Goal: Information Seeking & Learning: Find specific fact

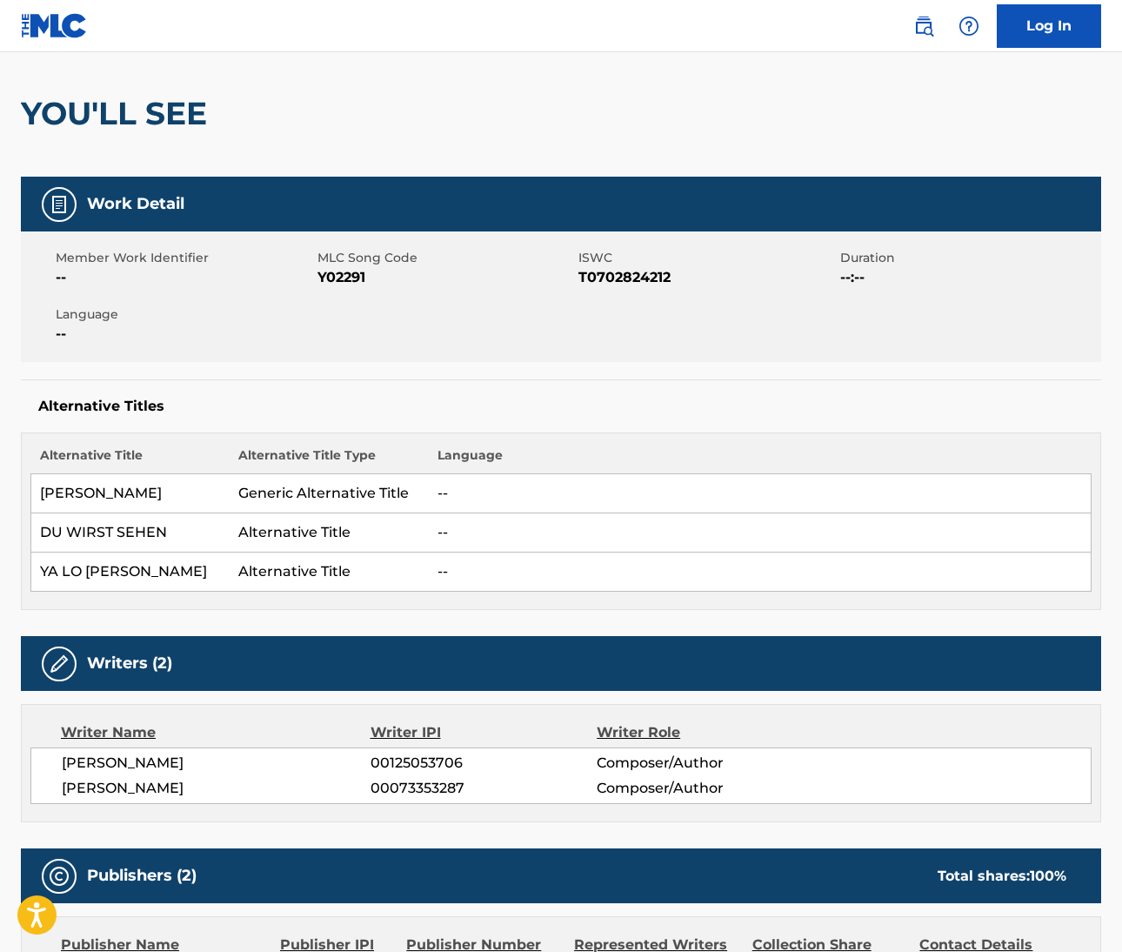
scroll to position [137, 0]
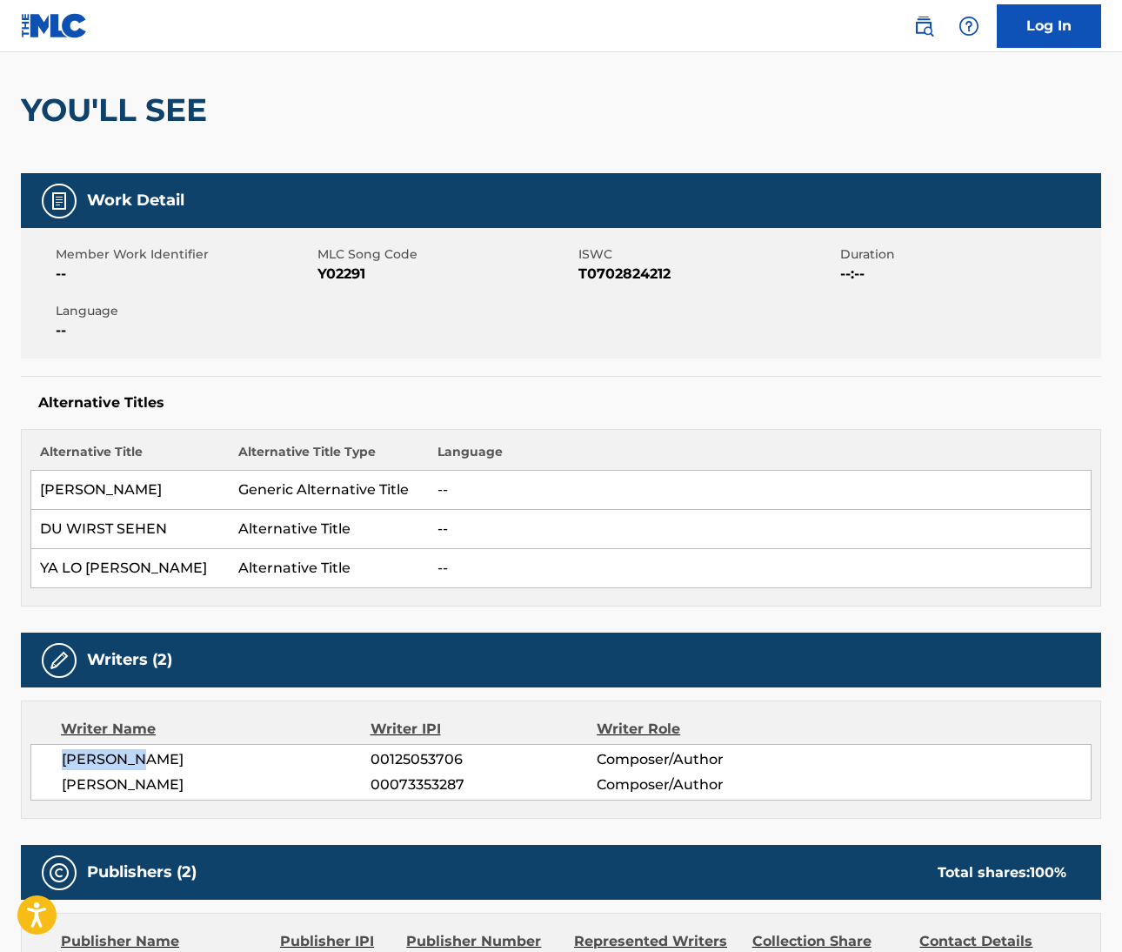
drag, startPoint x: 58, startPoint y: 761, endPoint x: 152, endPoint y: 761, distance: 93.9
click at [152, 761] on div "MADONNA L CICCONE 00125053706 Composer/Author DAVID W FOSTER 00073353287 Compos…" at bounding box center [560, 772] width 1061 height 57
copy span "MADONNA L"
click at [200, 752] on span "MADONNA L CICCONE" at bounding box center [216, 759] width 309 height 21
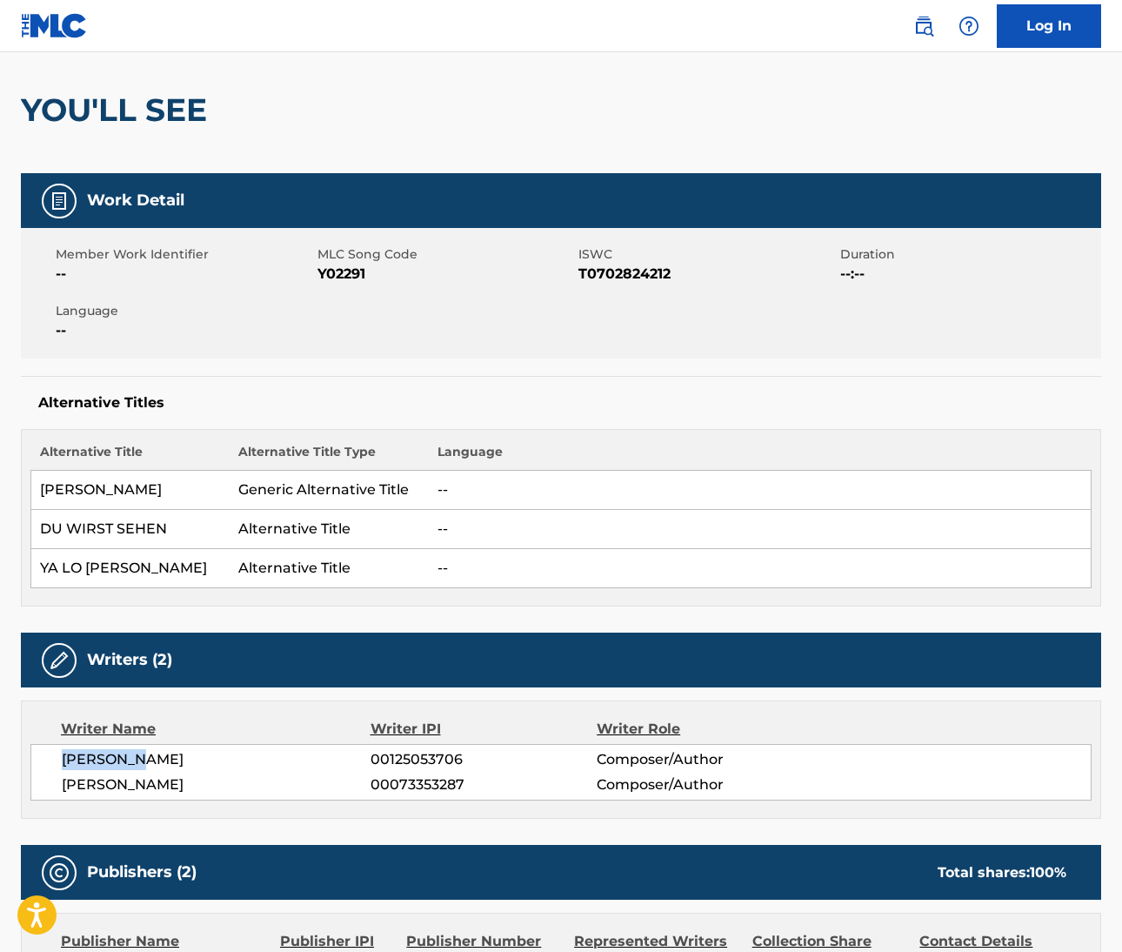
copy span "CICCONE"
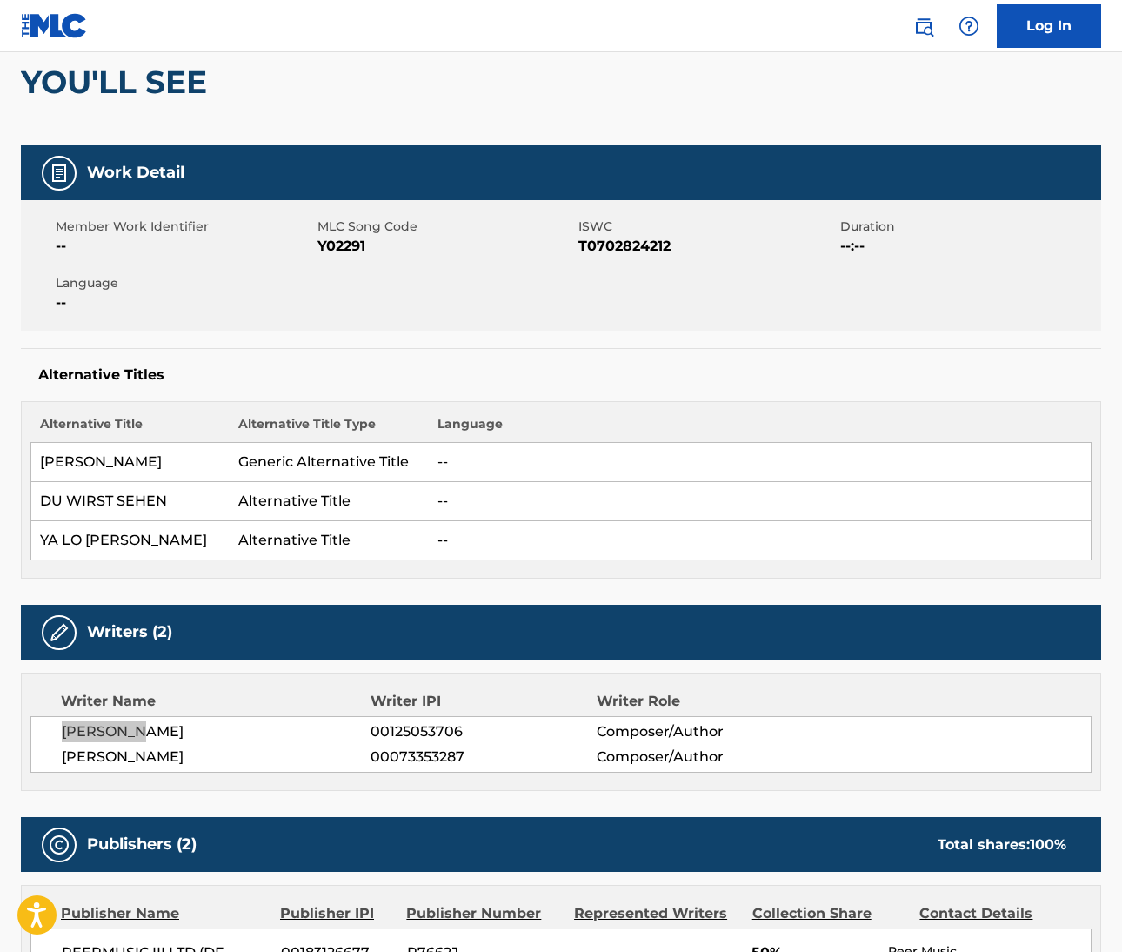
scroll to position [197, 0]
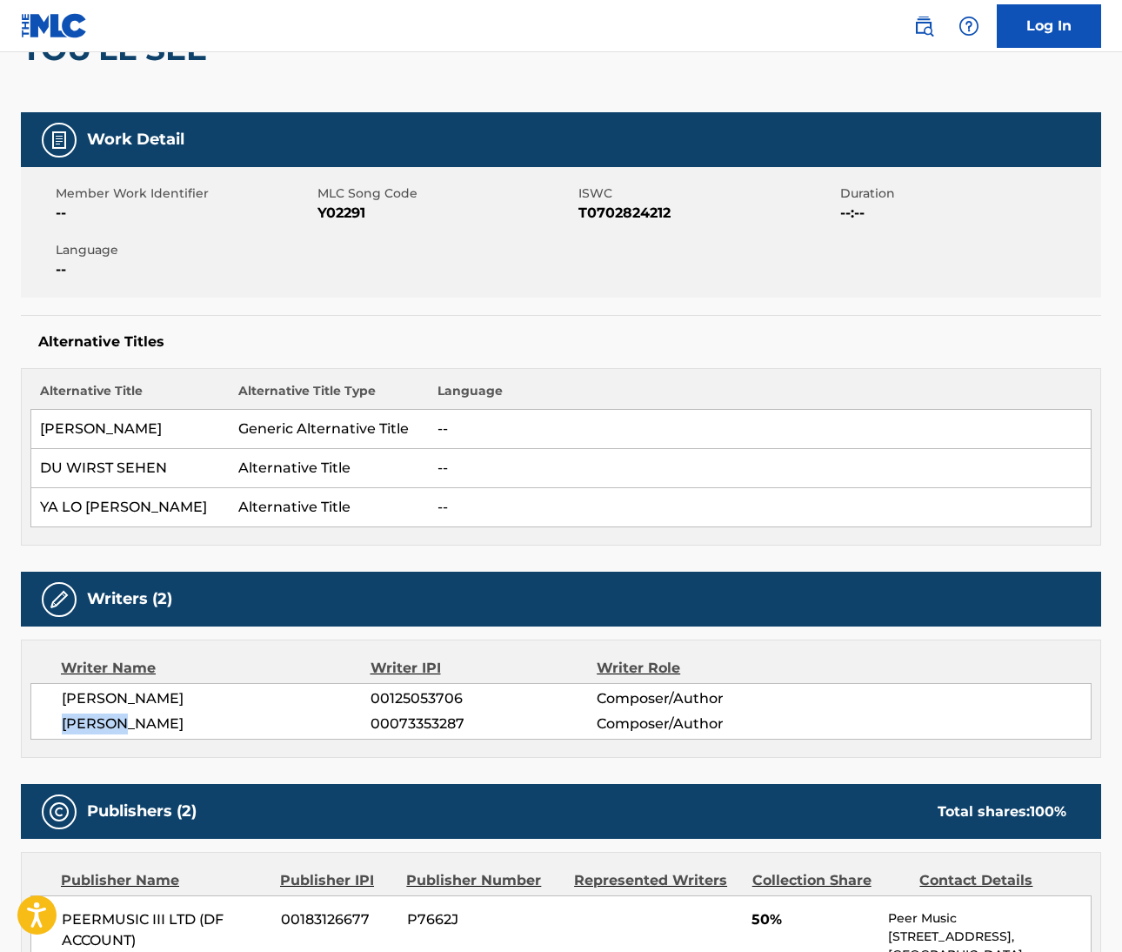
drag, startPoint x: 60, startPoint y: 719, endPoint x: 126, endPoint y: 724, distance: 66.3
click at [126, 724] on div "MADONNA L CICCONE 00125053706 Composer/Author DAVID W FOSTER 00073353287 Compos…" at bounding box center [560, 711] width 1061 height 57
copy span "DAVID W"
click at [174, 721] on span "DAVID W FOSTER" at bounding box center [216, 723] width 309 height 21
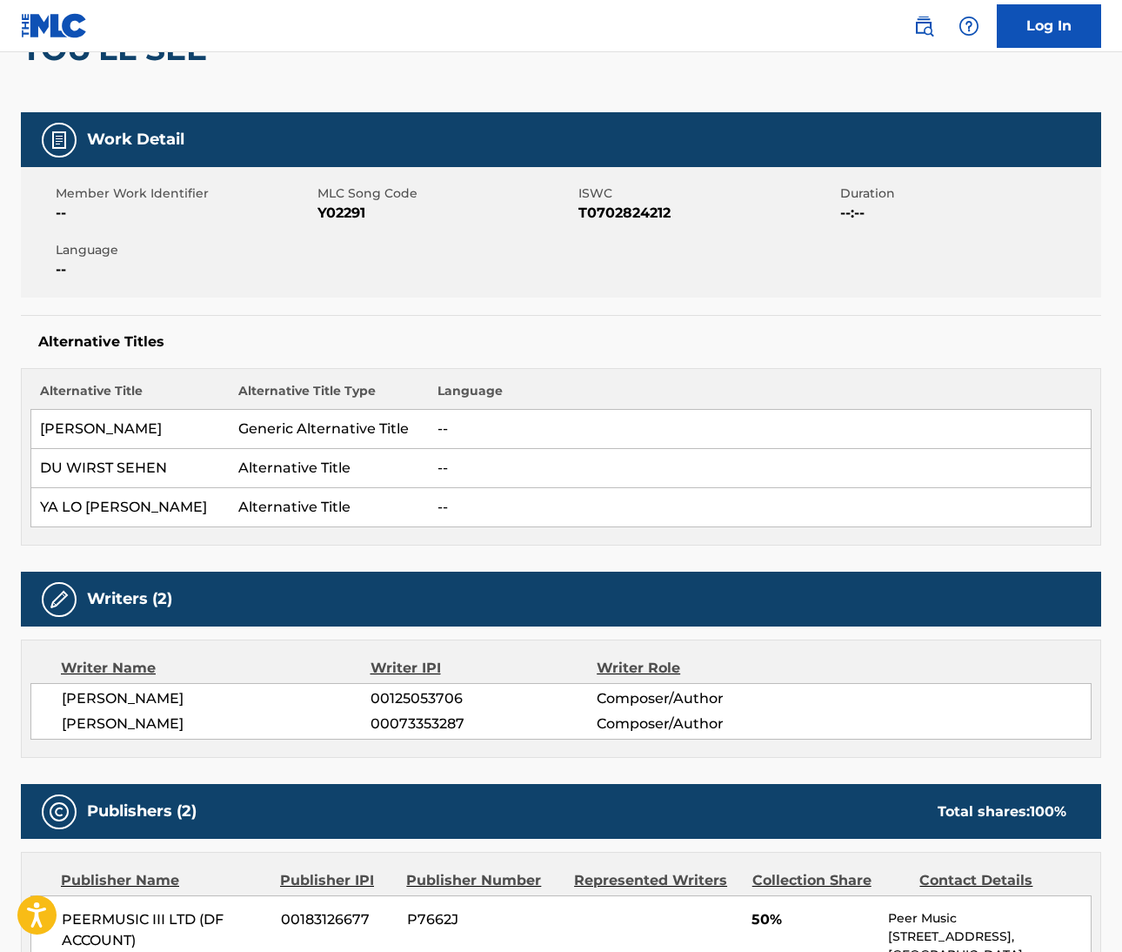
copy span "FOSTER"
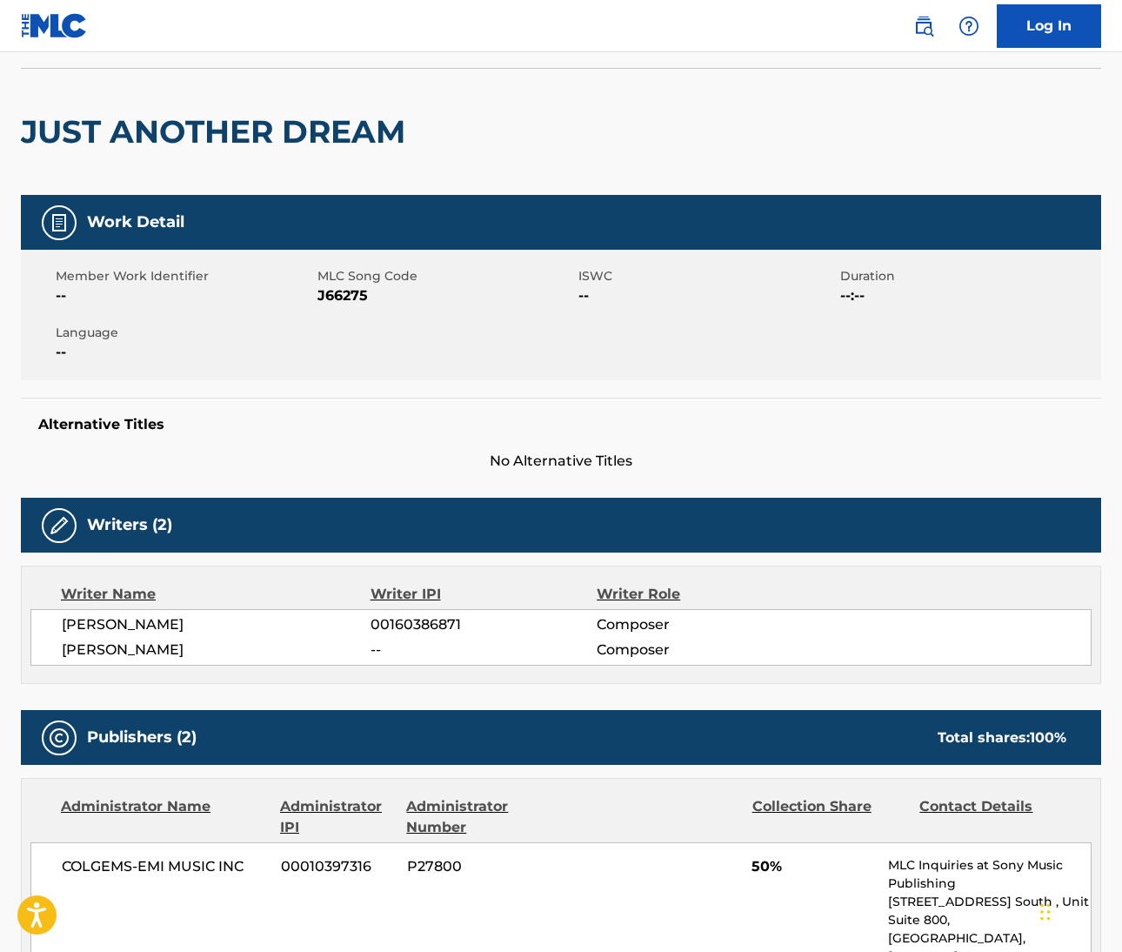
scroll to position [204, 0]
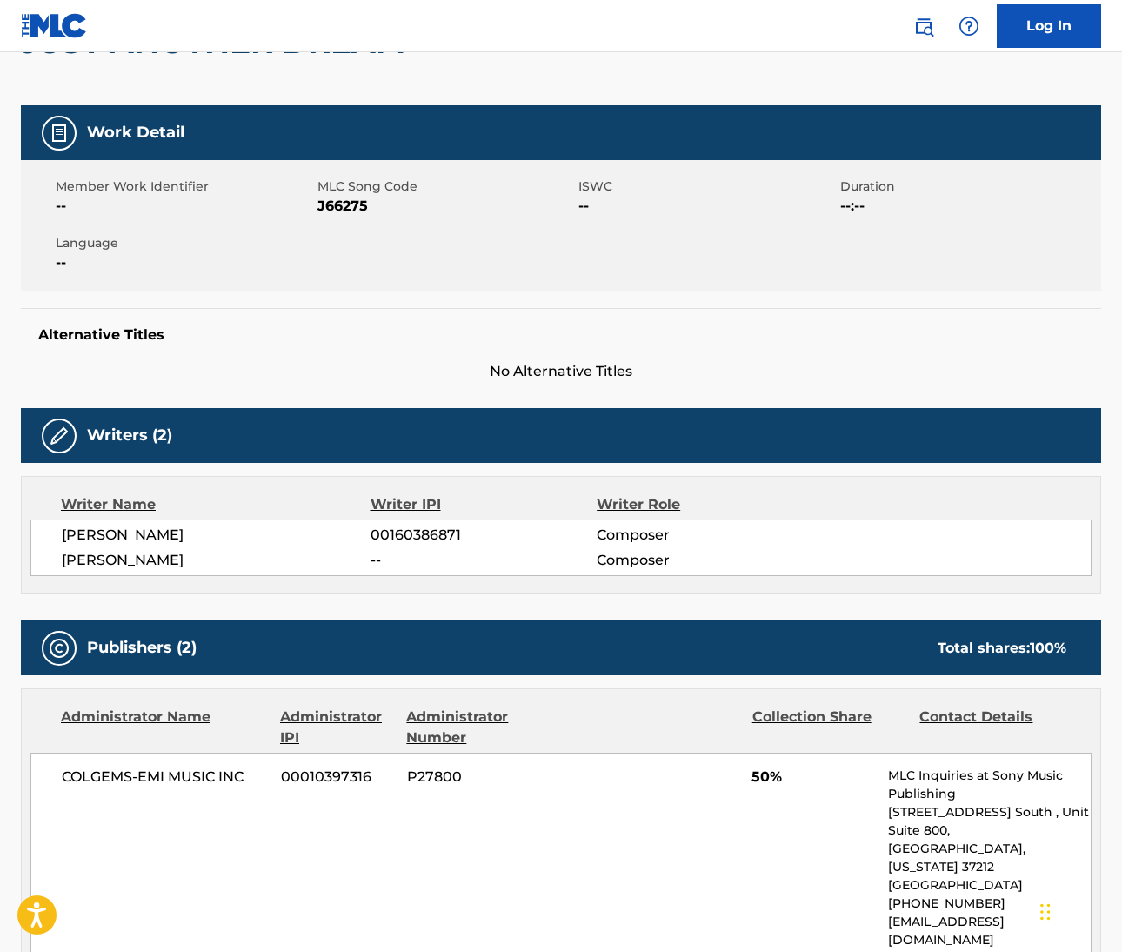
click at [58, 536] on div "[PERSON_NAME] 00160386871 Composer [PERSON_NAME] -- Composer" at bounding box center [560, 547] width 1061 height 57
drag, startPoint x: 58, startPoint y: 536, endPoint x: 191, endPoint y: 540, distance: 133.2
click at [191, 540] on div "CATHERINE ROSEANNE DENNIS 00160386871 Composer DANNY POKU -- Composer" at bounding box center [560, 547] width 1061 height 57
click at [265, 531] on span "CATHERINE ROSEANNE DENNIS" at bounding box center [216, 535] width 309 height 21
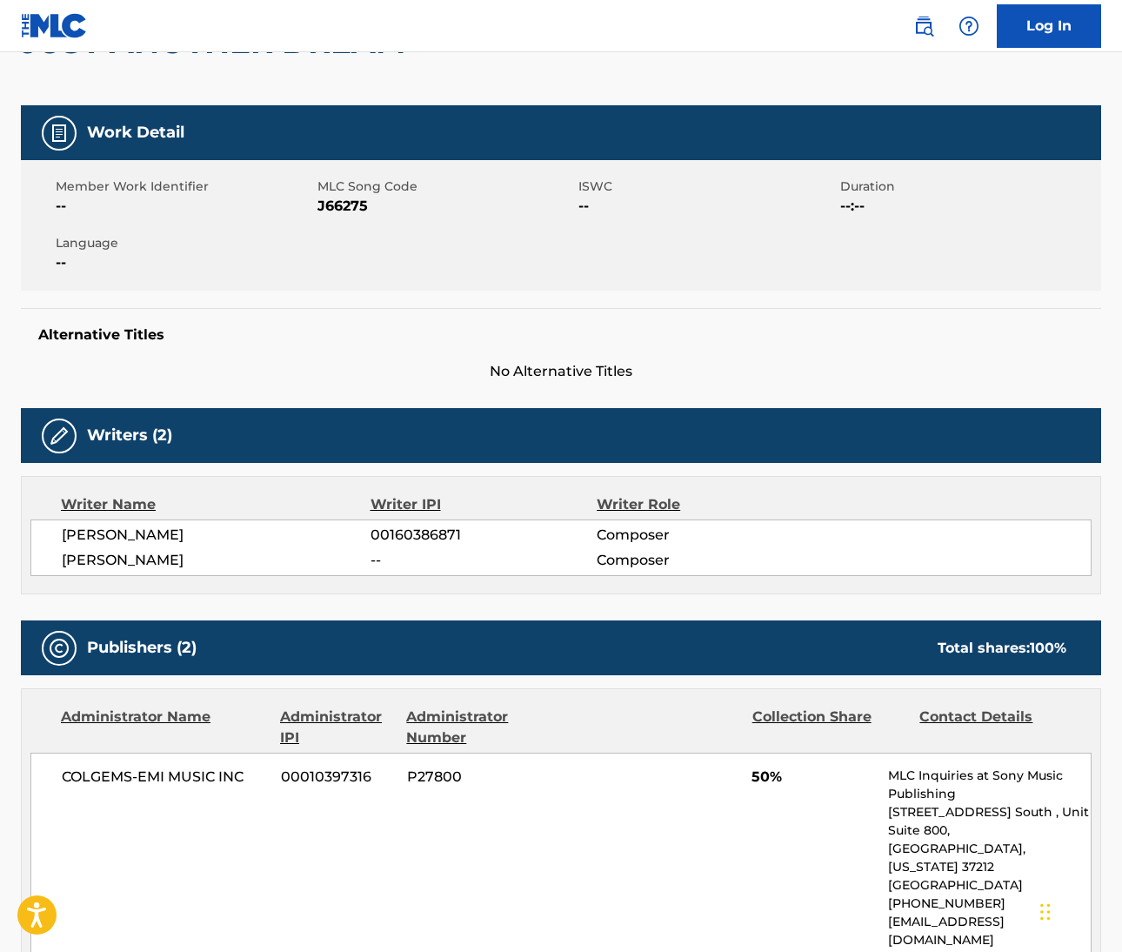
click at [76, 557] on span "DANNY POKU" at bounding box center [216, 560] width 309 height 21
click at [140, 553] on span "DANNY POKU" at bounding box center [216, 560] width 309 height 21
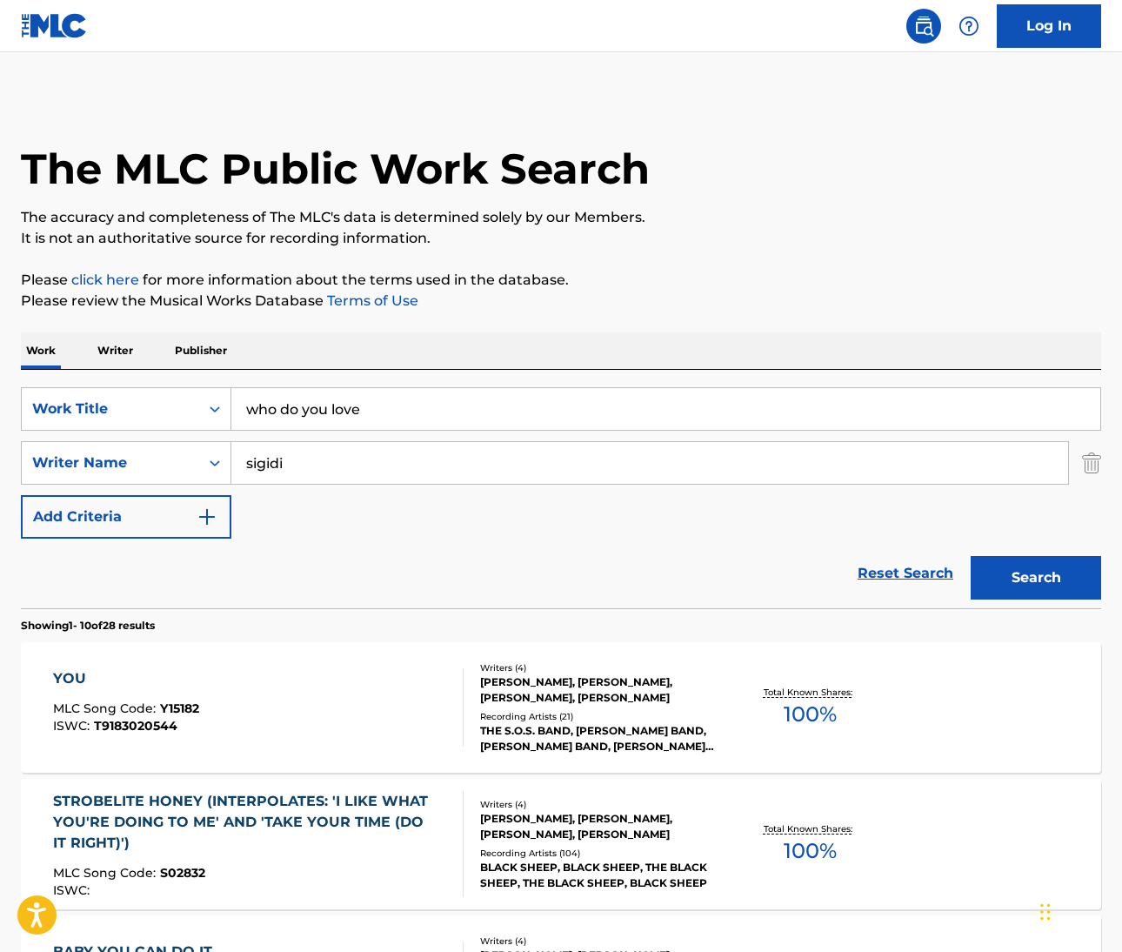
click at [746, 209] on p "The accuracy and completeness of The MLC's data is determined solely by our Mem…" at bounding box center [561, 217] width 1080 height 21
click at [747, 218] on p "The accuracy and completeness of The MLC's data is determined solely by our Mem…" at bounding box center [561, 217] width 1080 height 21
drag, startPoint x: 286, startPoint y: 464, endPoint x: 210, endPoint y: 464, distance: 76.5
click at [210, 464] on div "SearchWithCriteria2b9b2c53-642e-4915-bacf-eeb5ac8d4007 Writer Name sigidi" at bounding box center [561, 462] width 1080 height 43
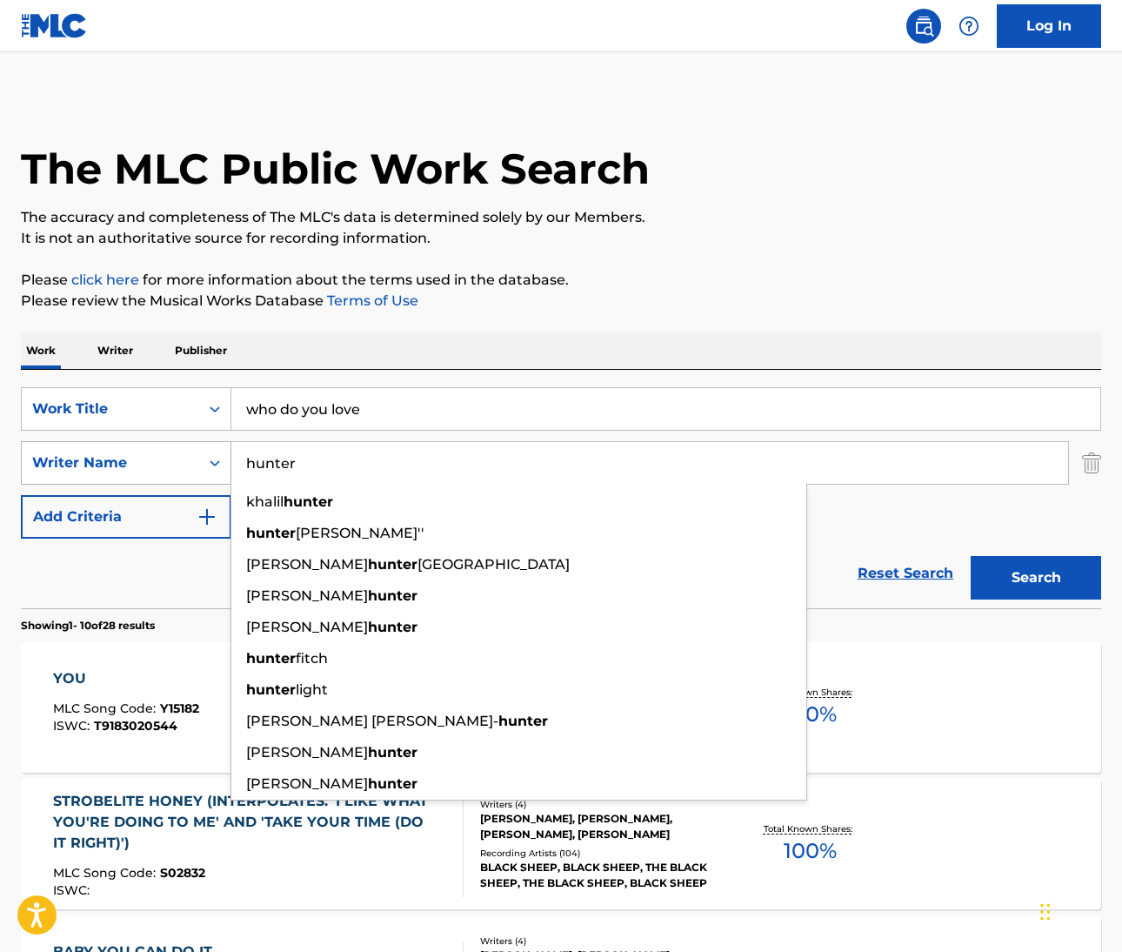
type input "hunter"
click at [1036, 578] on button "Search" at bounding box center [1036, 577] width 130 height 43
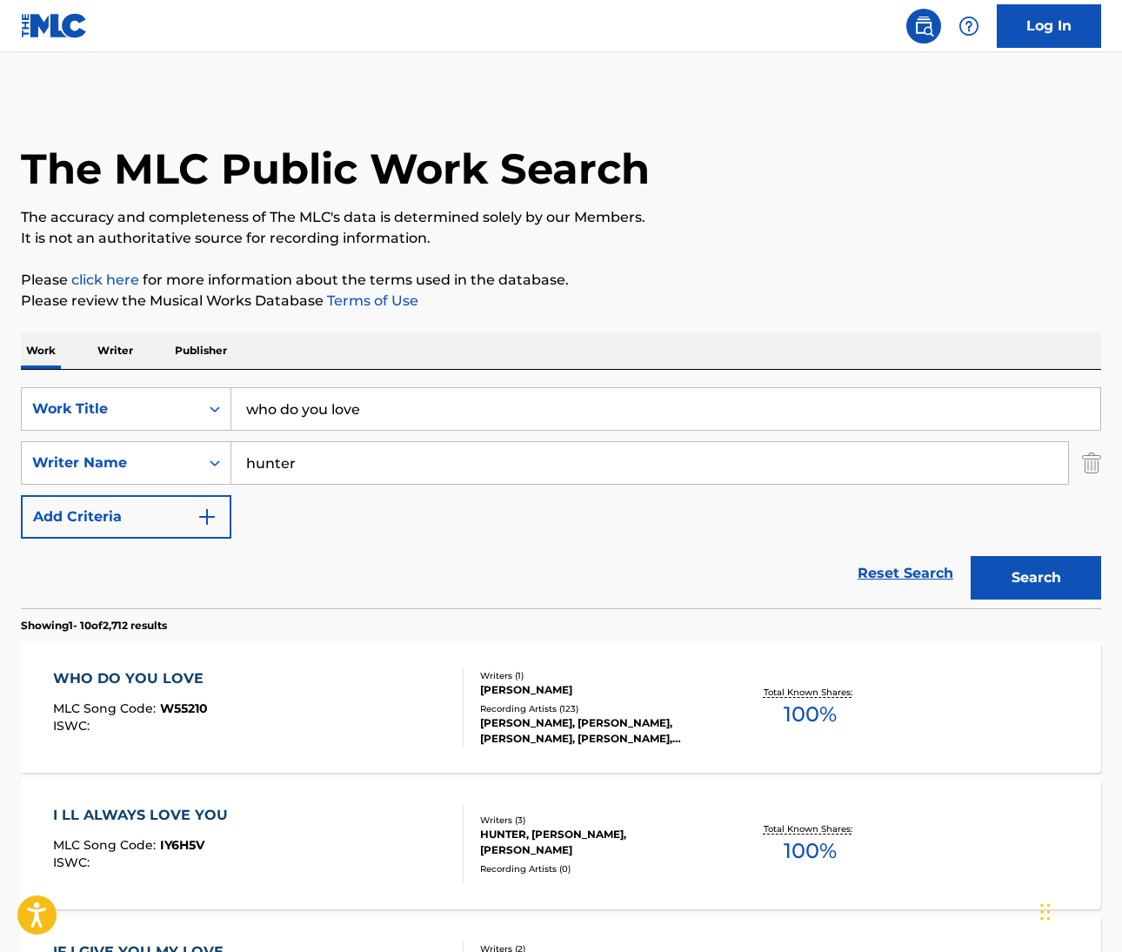
click at [316, 407] on input "who do you love" at bounding box center [665, 409] width 869 height 42
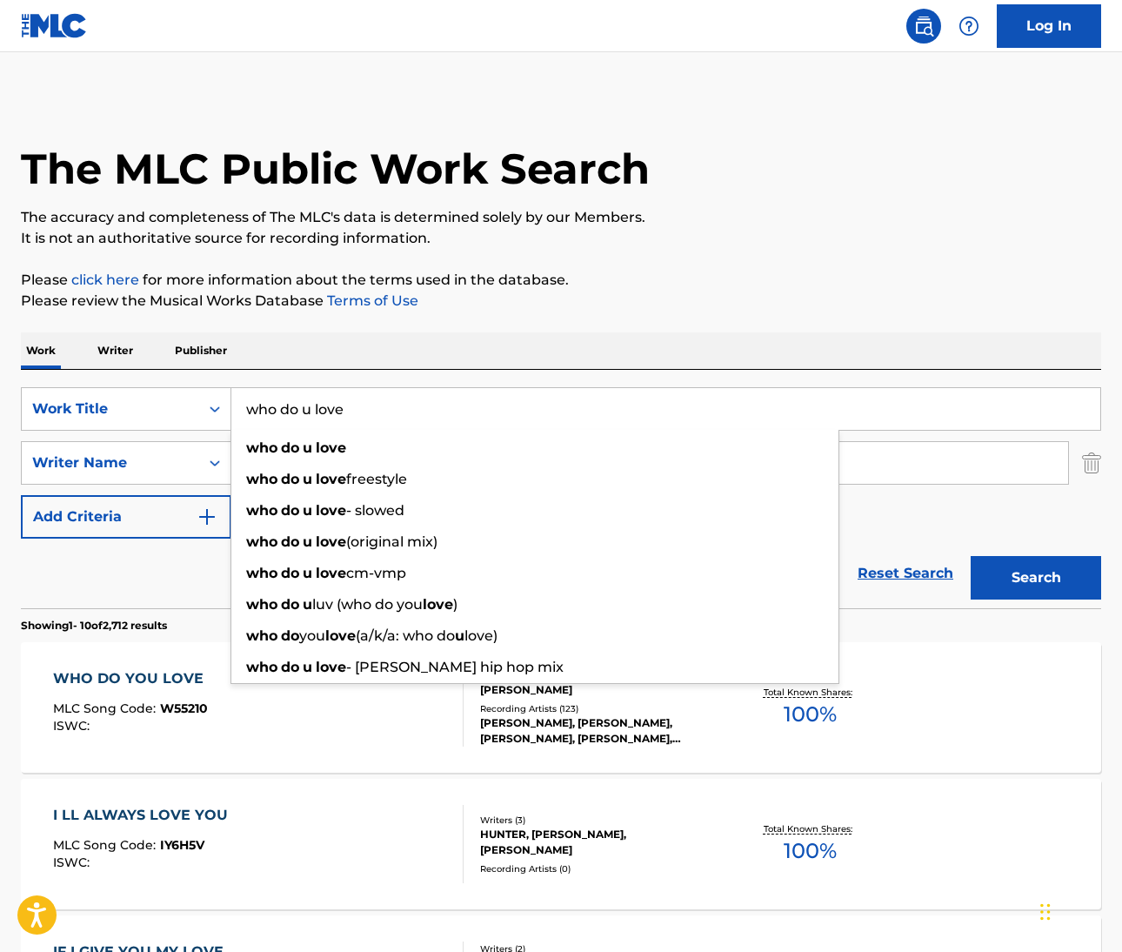
type input "who do u love"
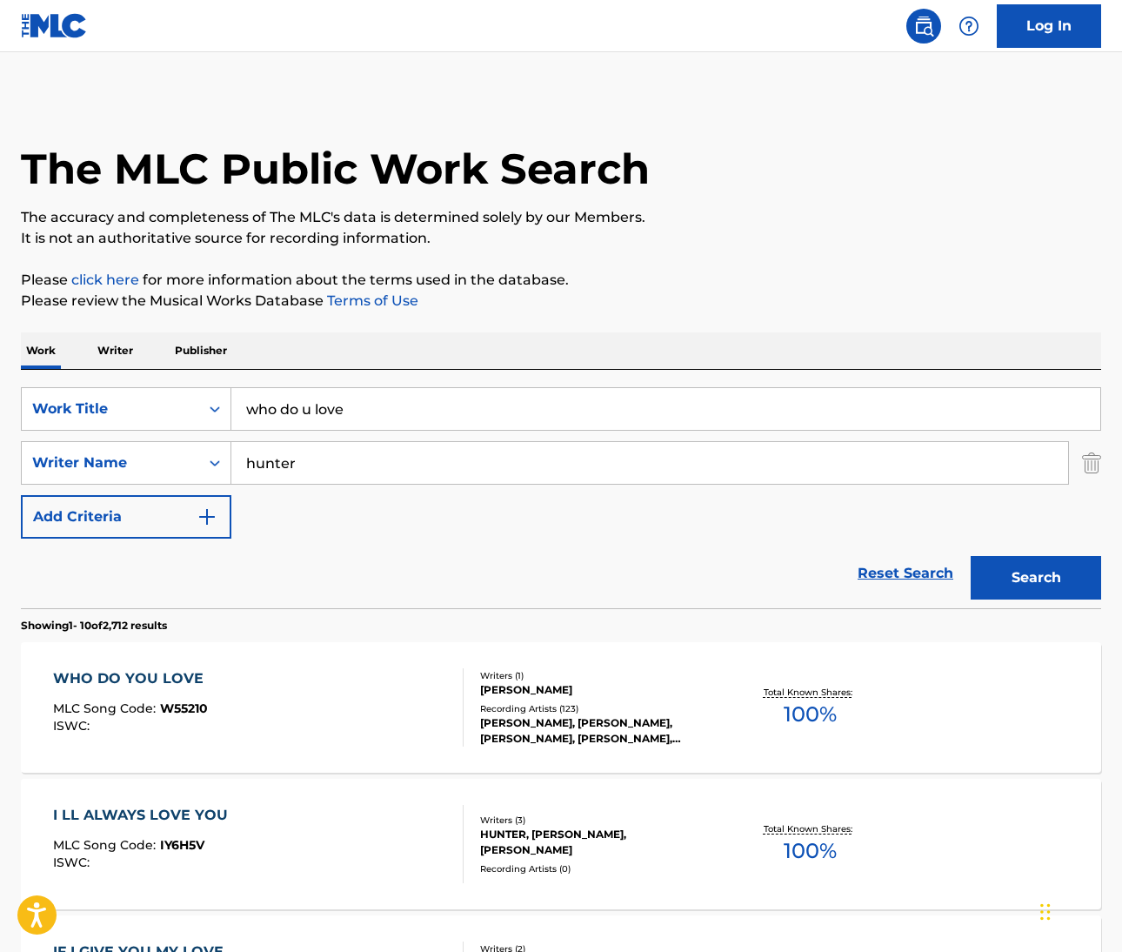
click at [264, 463] on input "hunter" at bounding box center [649, 463] width 837 height 42
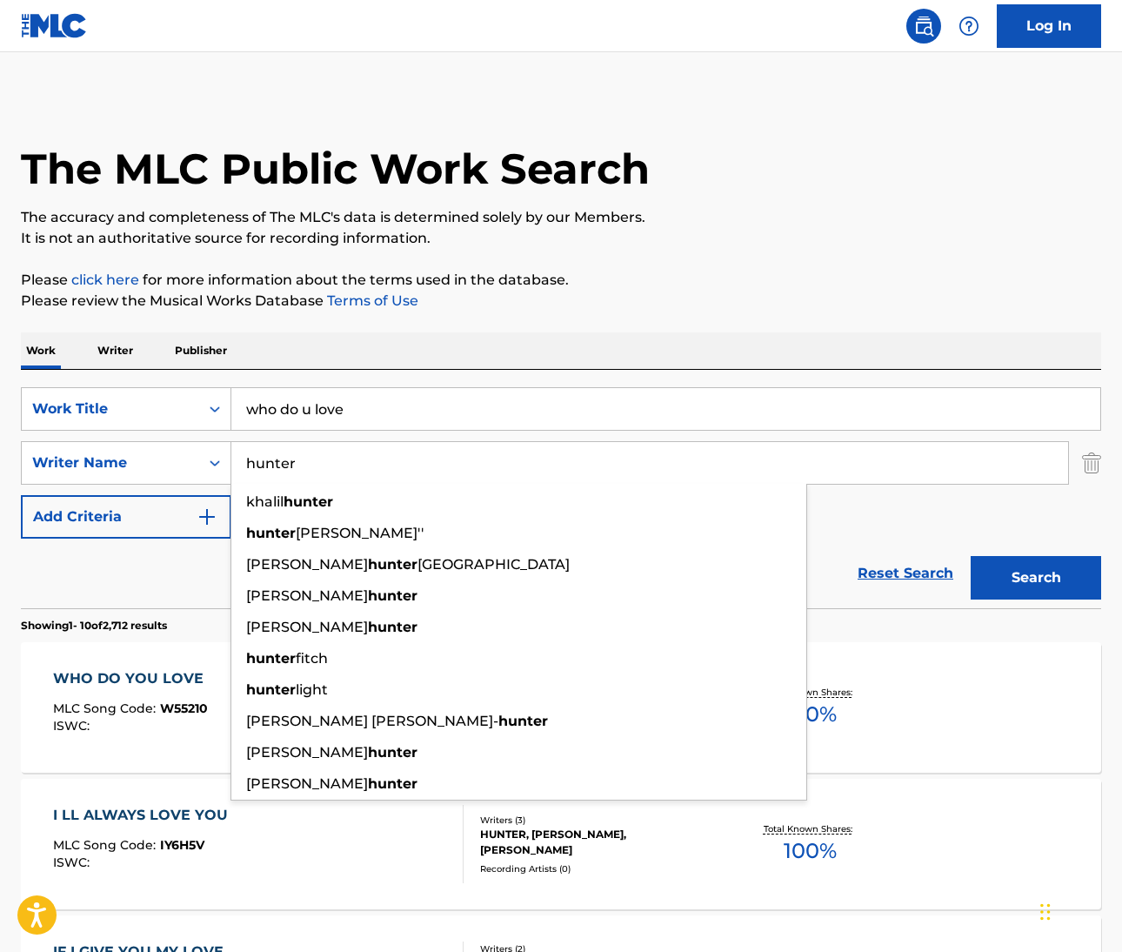
click at [264, 463] on input "hunter" at bounding box center [649, 463] width 837 height 42
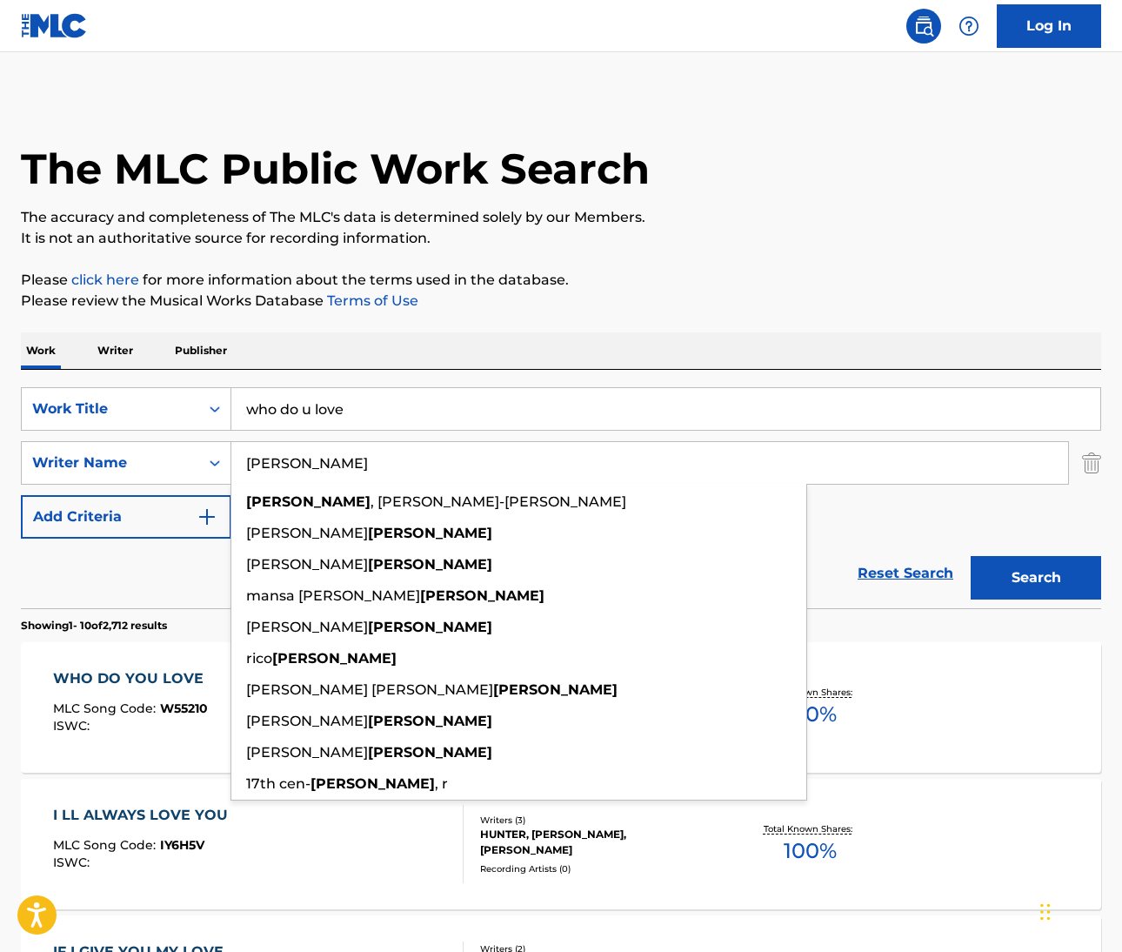
type input "campbell"
click at [1036, 578] on button "Search" at bounding box center [1036, 577] width 130 height 43
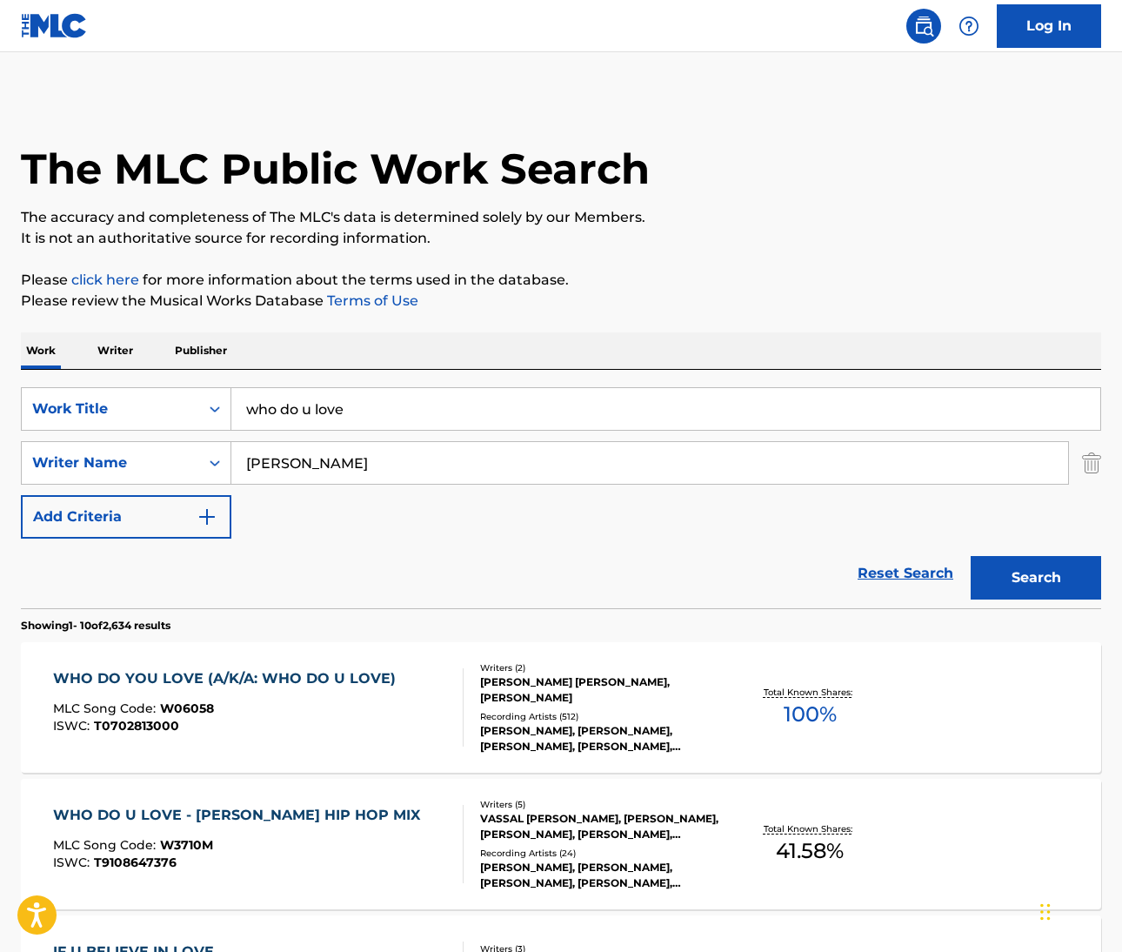
click at [180, 682] on div "WHO DO YOU LOVE (A/K/A: WHO DO U LOVE)" at bounding box center [228, 678] width 351 height 21
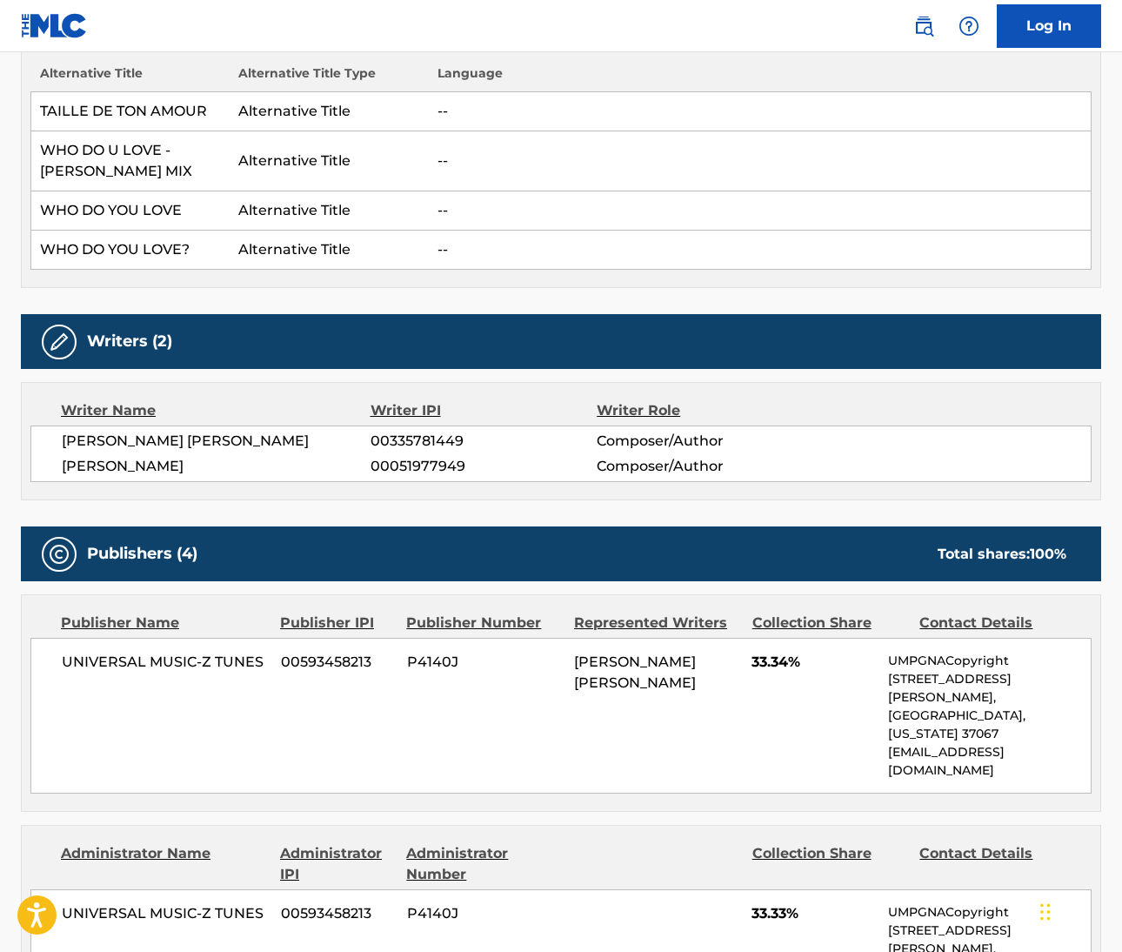
scroll to position [503, 0]
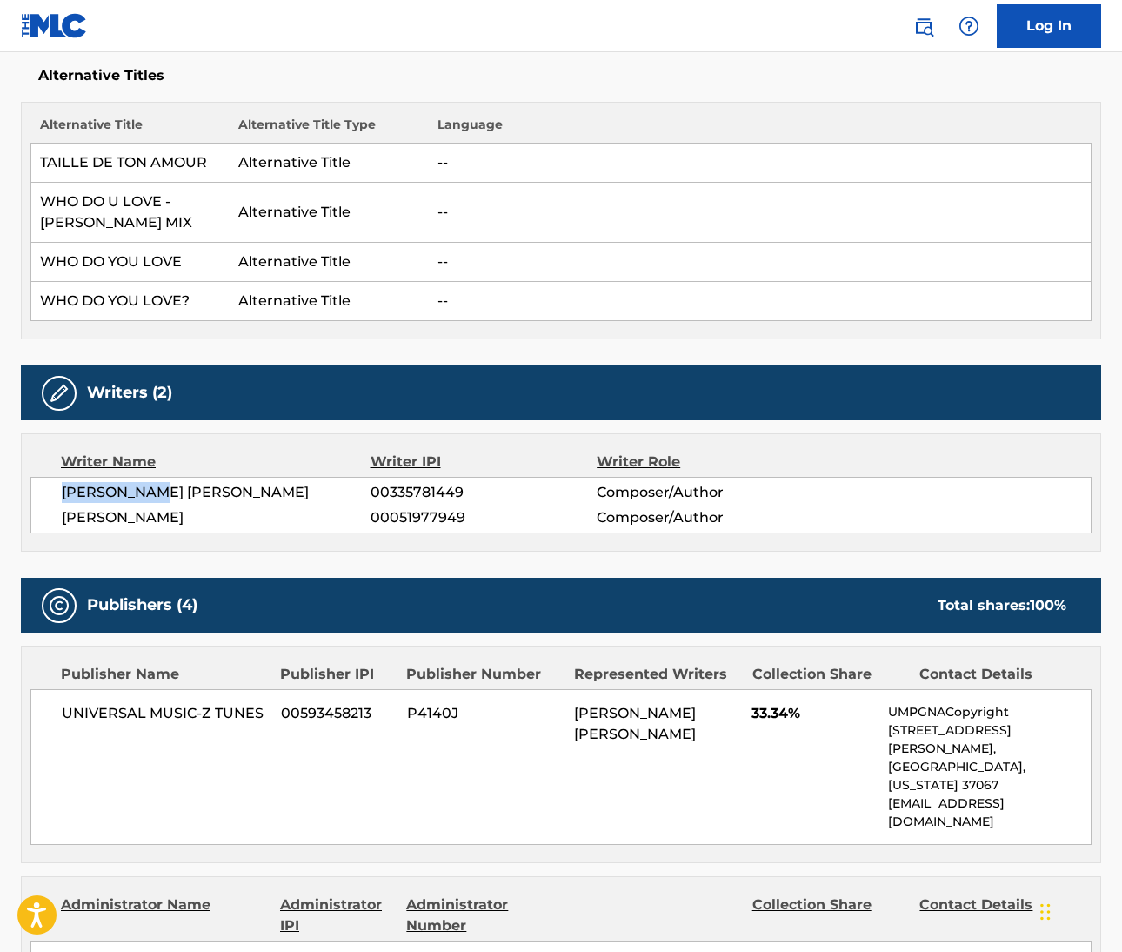
drag, startPoint x: 62, startPoint y: 489, endPoint x: 154, endPoint y: 493, distance: 92.3
click at [154, 492] on span "LARRY LOUIS II CAMPBELL" at bounding box center [216, 492] width 309 height 21
copy span "LARRY LOUIS"
click at [203, 489] on span "LARRY LOUIS II CAMPBELL" at bounding box center [216, 492] width 309 height 21
drag, startPoint x: 1079, startPoint y: 468, endPoint x: 202, endPoint y: 489, distance: 877.9
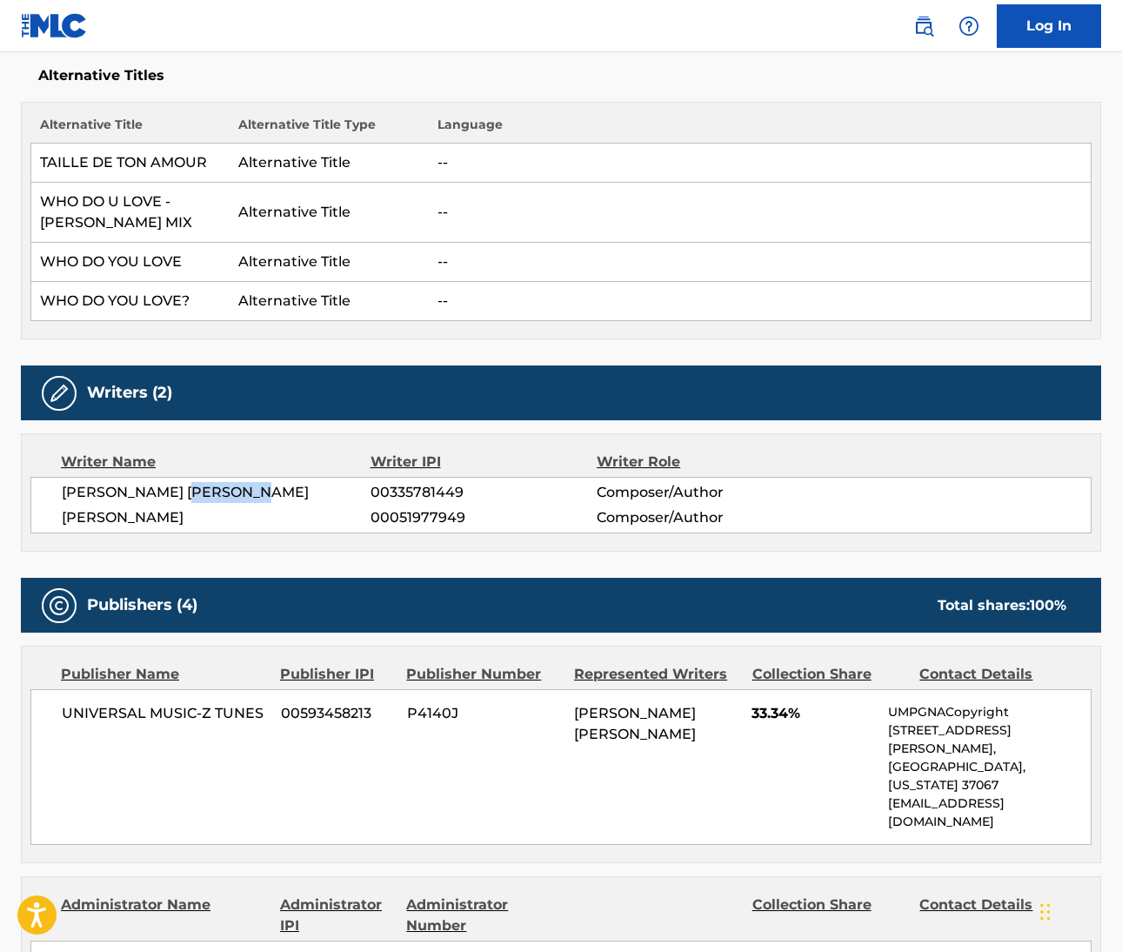
click at [202, 489] on span "LARRY LOUIS II CAMPBELL" at bounding box center [216, 492] width 309 height 21
copy span "CAMPBELL"
drag, startPoint x: 63, startPoint y: 514, endPoint x: 231, endPoint y: 523, distance: 168.1
click at [231, 522] on span "VASSAL GRANDINGTON BENFORD" at bounding box center [216, 517] width 309 height 21
copy span "VASSAL GRANDINGTON"
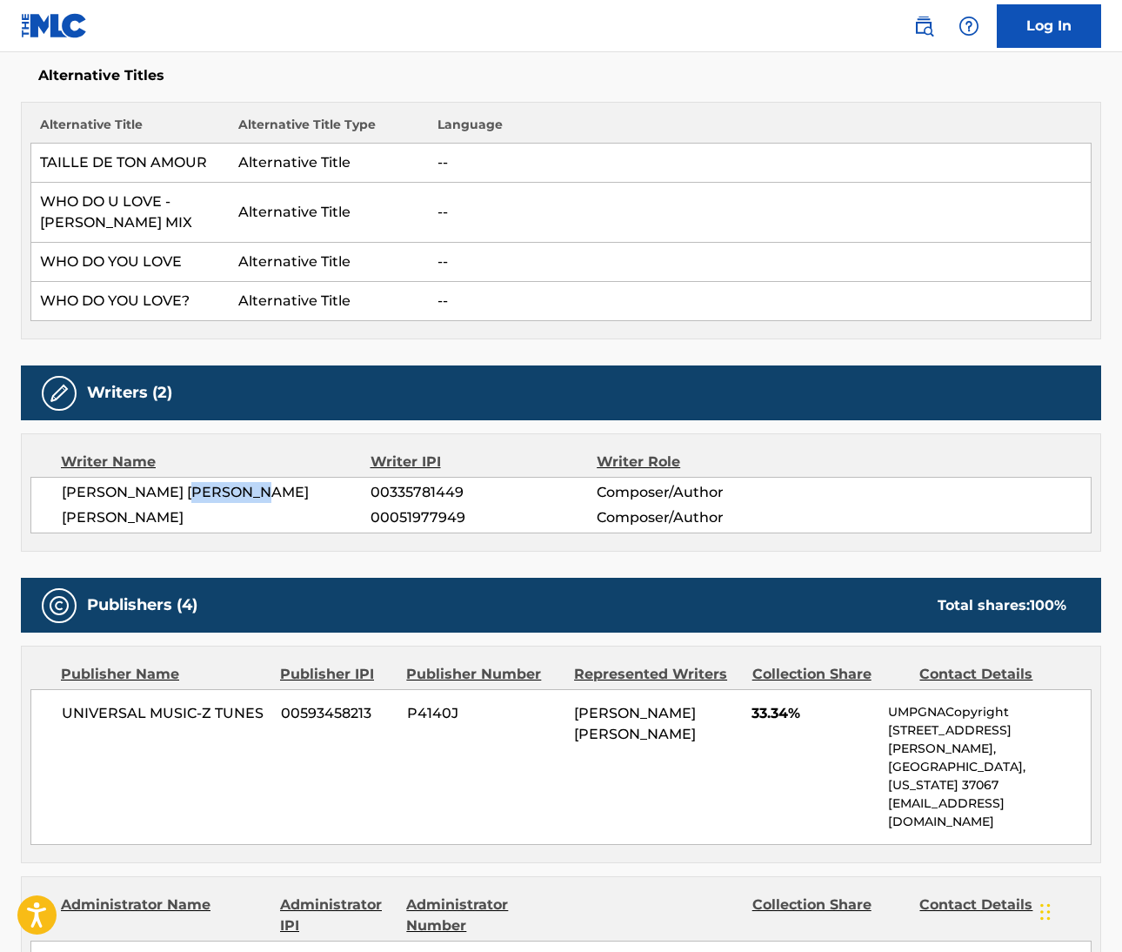
click at [271, 509] on span "VASSAL GRANDINGTON BENFORD" at bounding box center [216, 517] width 309 height 21
copy span "BENFORD"
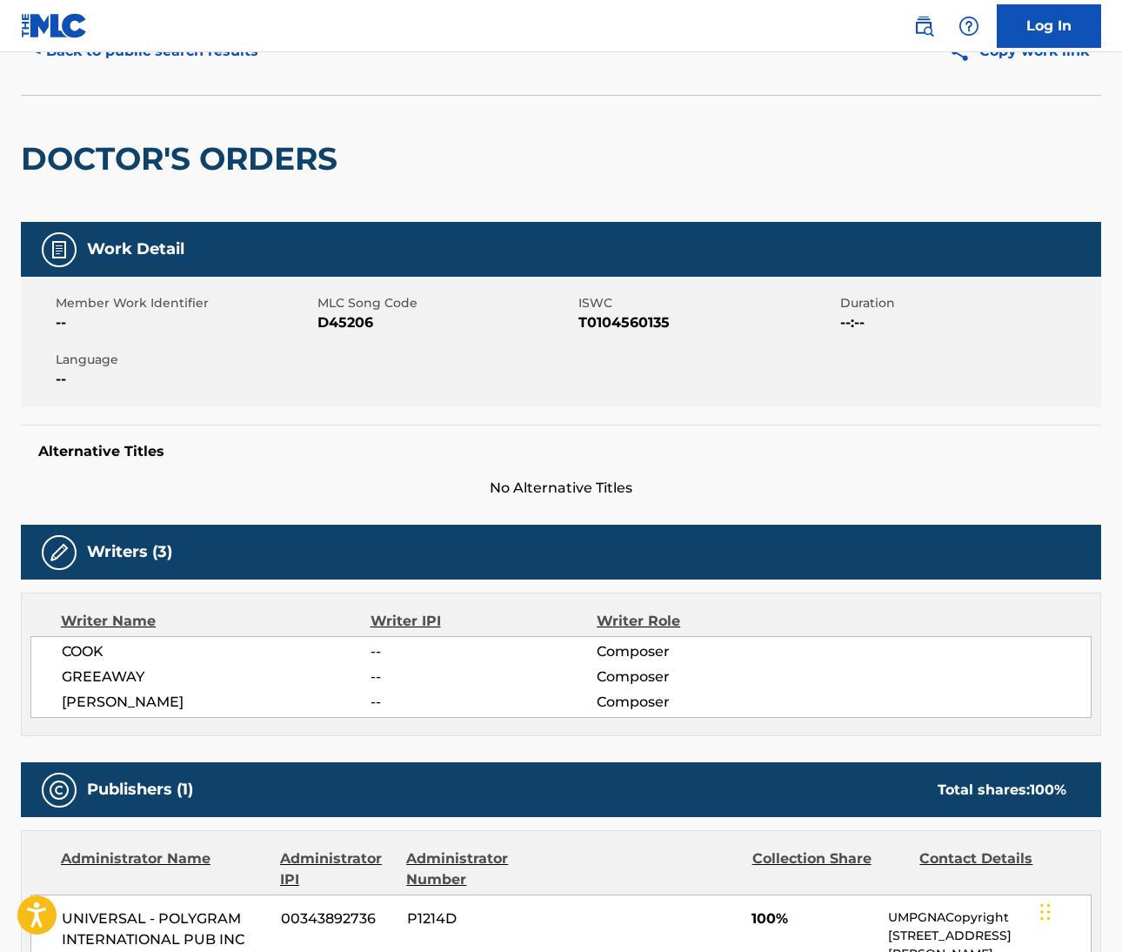
scroll to position [162, 0]
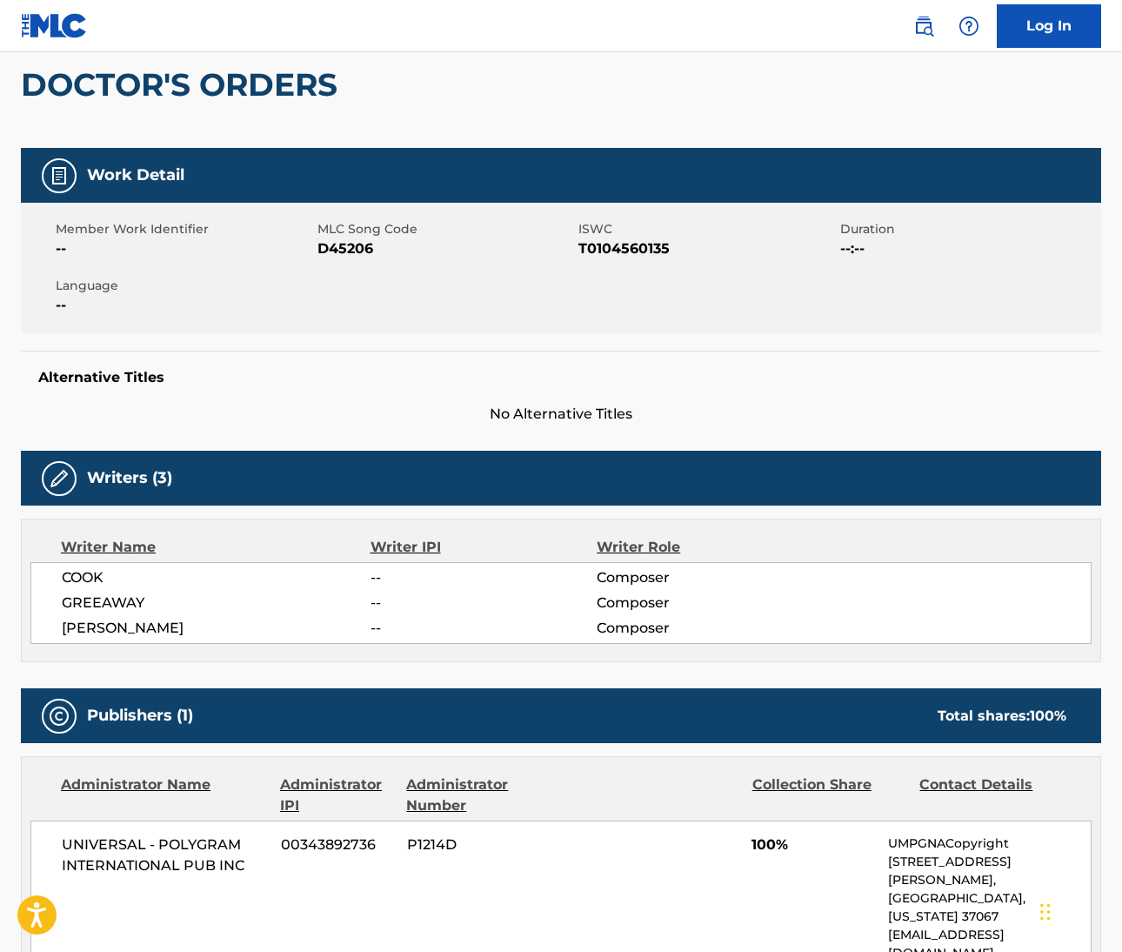
click at [84, 582] on span "COOK" at bounding box center [216, 577] width 309 height 21
click at [80, 627] on span "[PERSON_NAME]" at bounding box center [216, 628] width 309 height 21
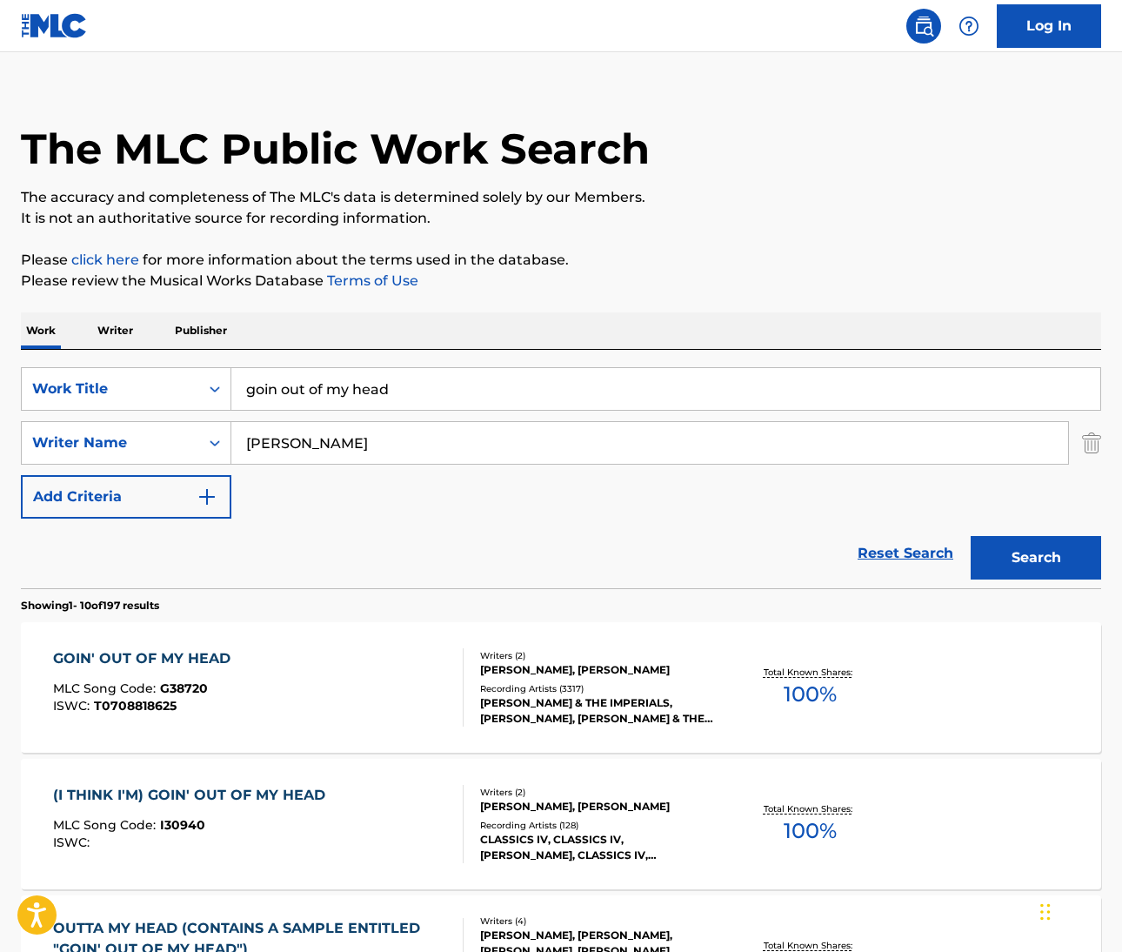
scroll to position [23, 0]
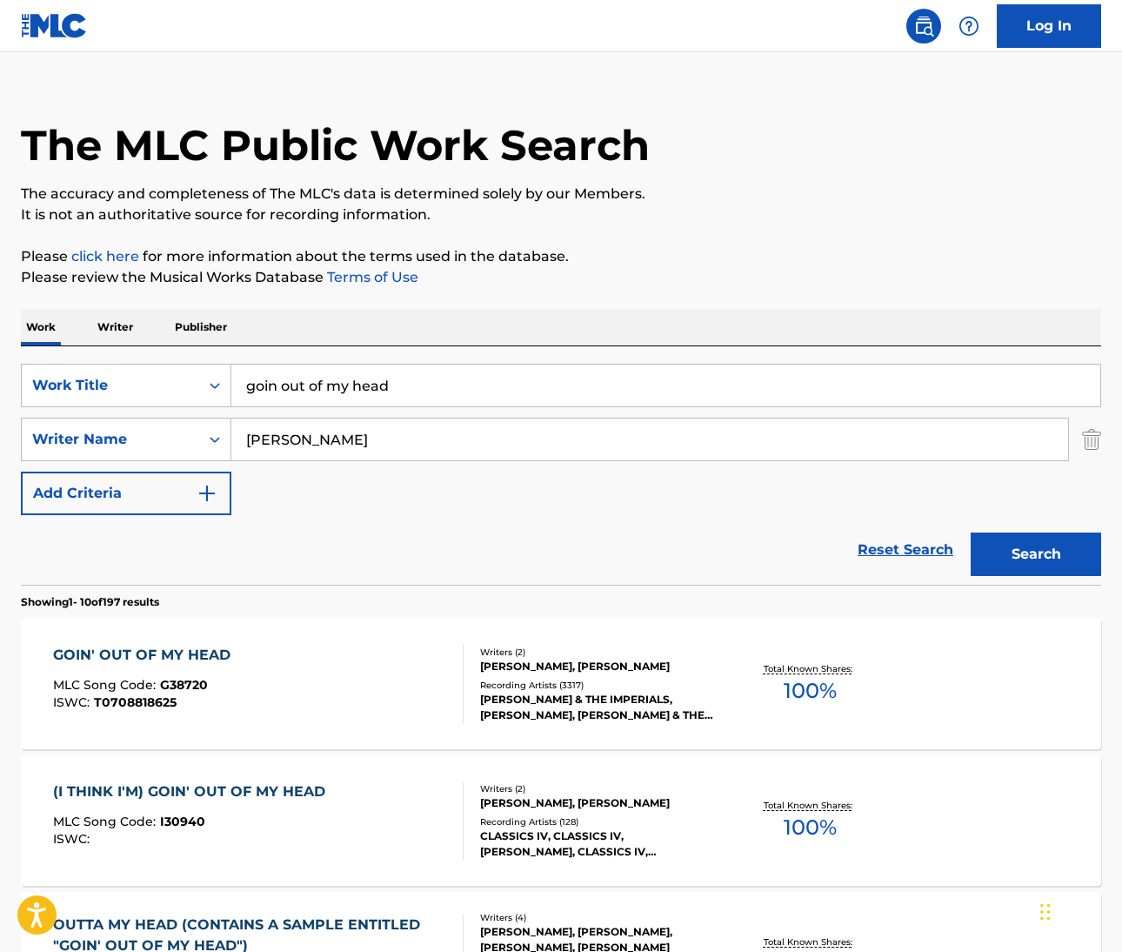
click at [174, 645] on div "GOIN' OUT OF MY HEAD" at bounding box center [146, 655] width 186 height 21
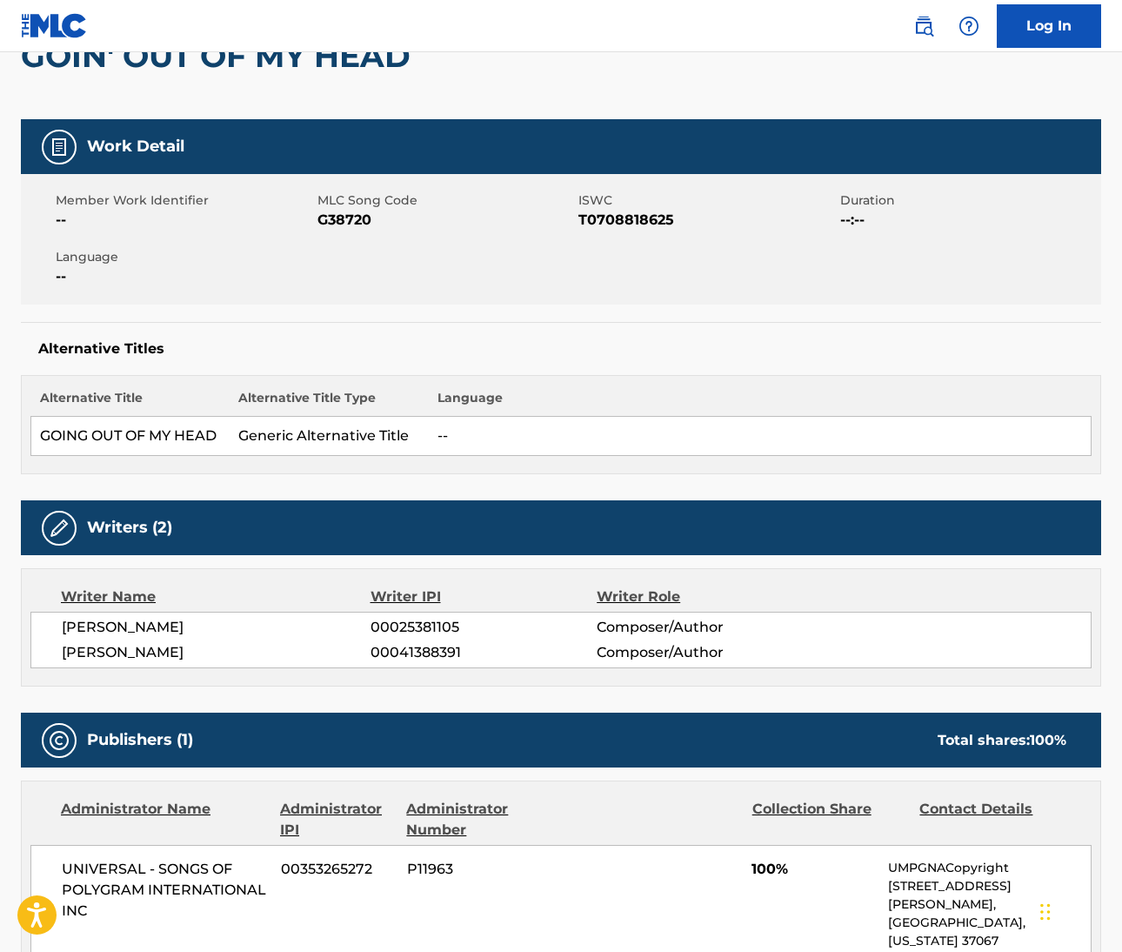
scroll to position [194, 0]
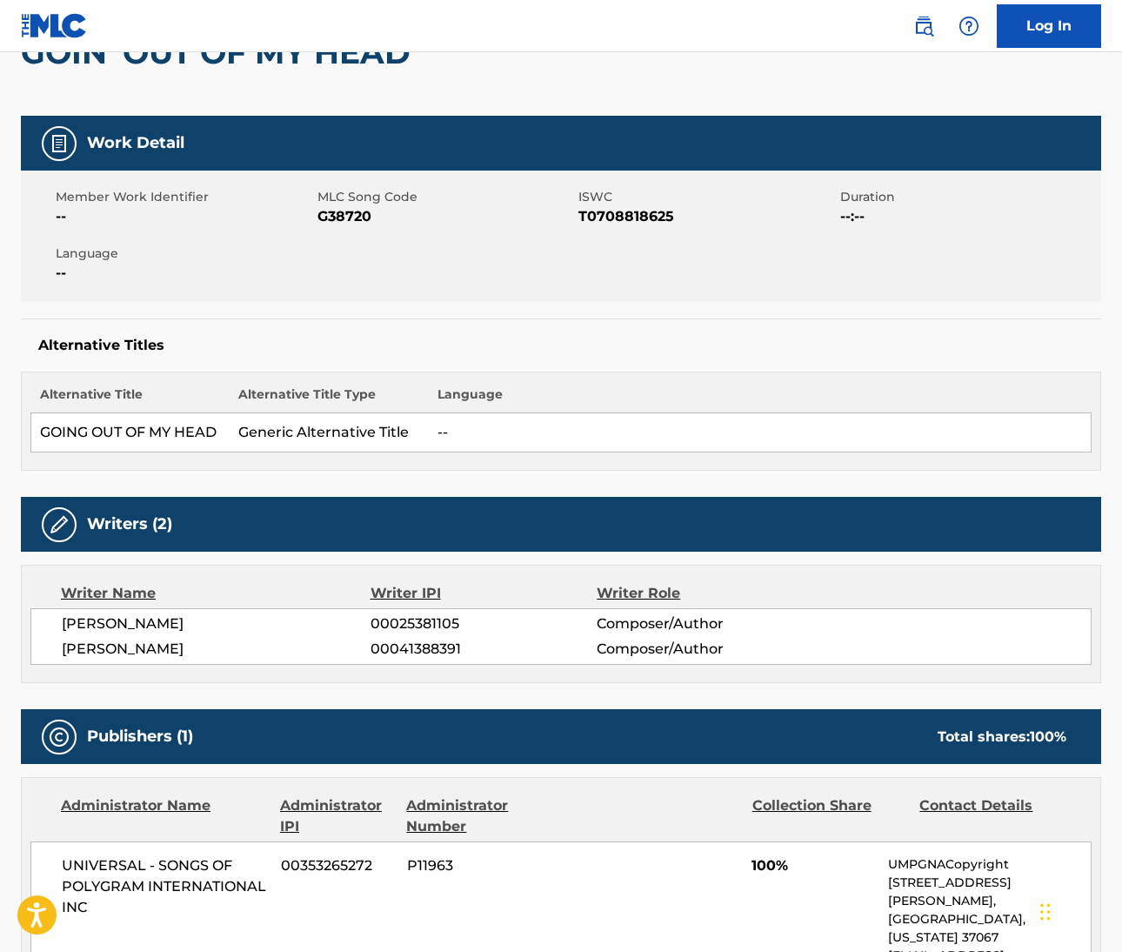
click at [76, 622] on span "[PERSON_NAME]" at bounding box center [216, 623] width 309 height 21
click at [166, 625] on span "[PERSON_NAME]" at bounding box center [216, 623] width 309 height 21
click at [85, 648] on span "[PERSON_NAME]" at bounding box center [216, 648] width 309 height 21
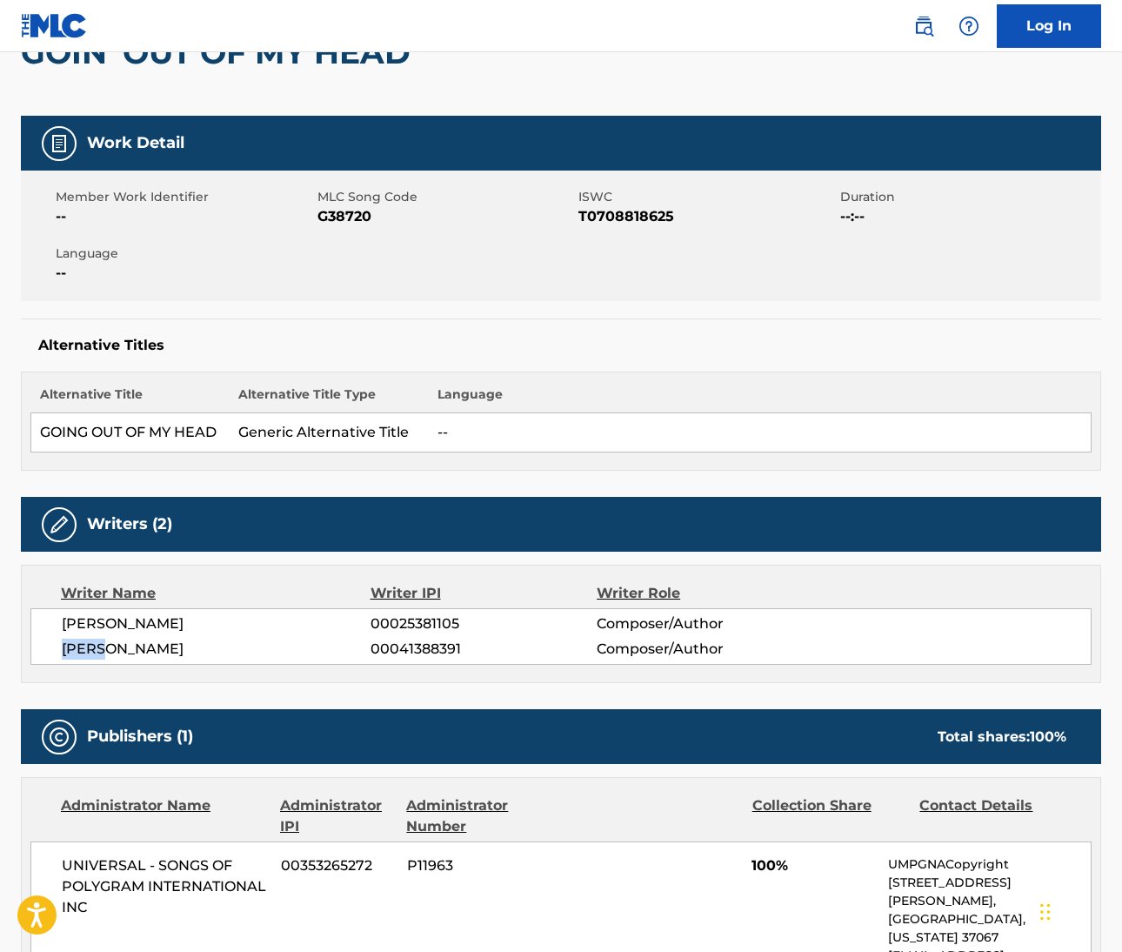
click at [84, 648] on span "[PERSON_NAME]" at bounding box center [216, 648] width 309 height 21
click at [155, 643] on span "[PERSON_NAME]" at bounding box center [216, 648] width 309 height 21
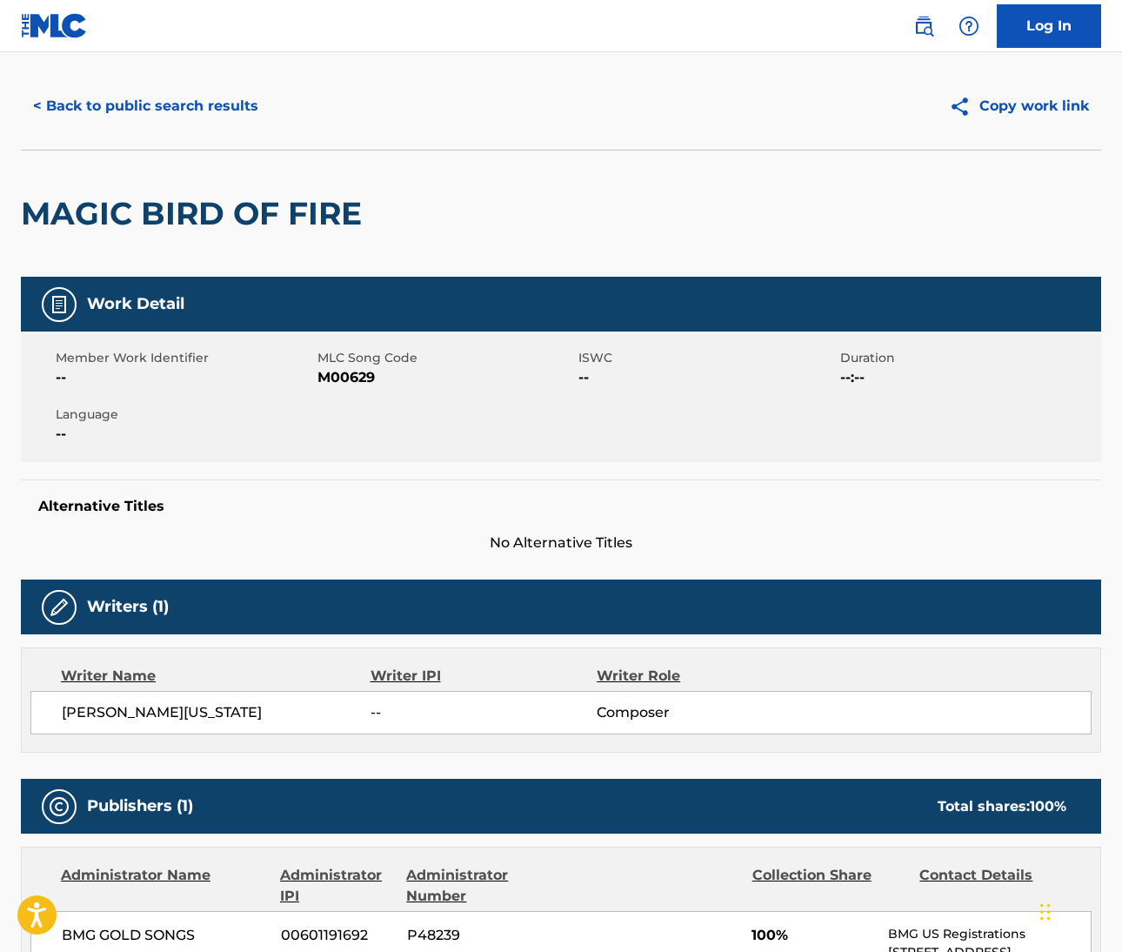
scroll to position [82, 0]
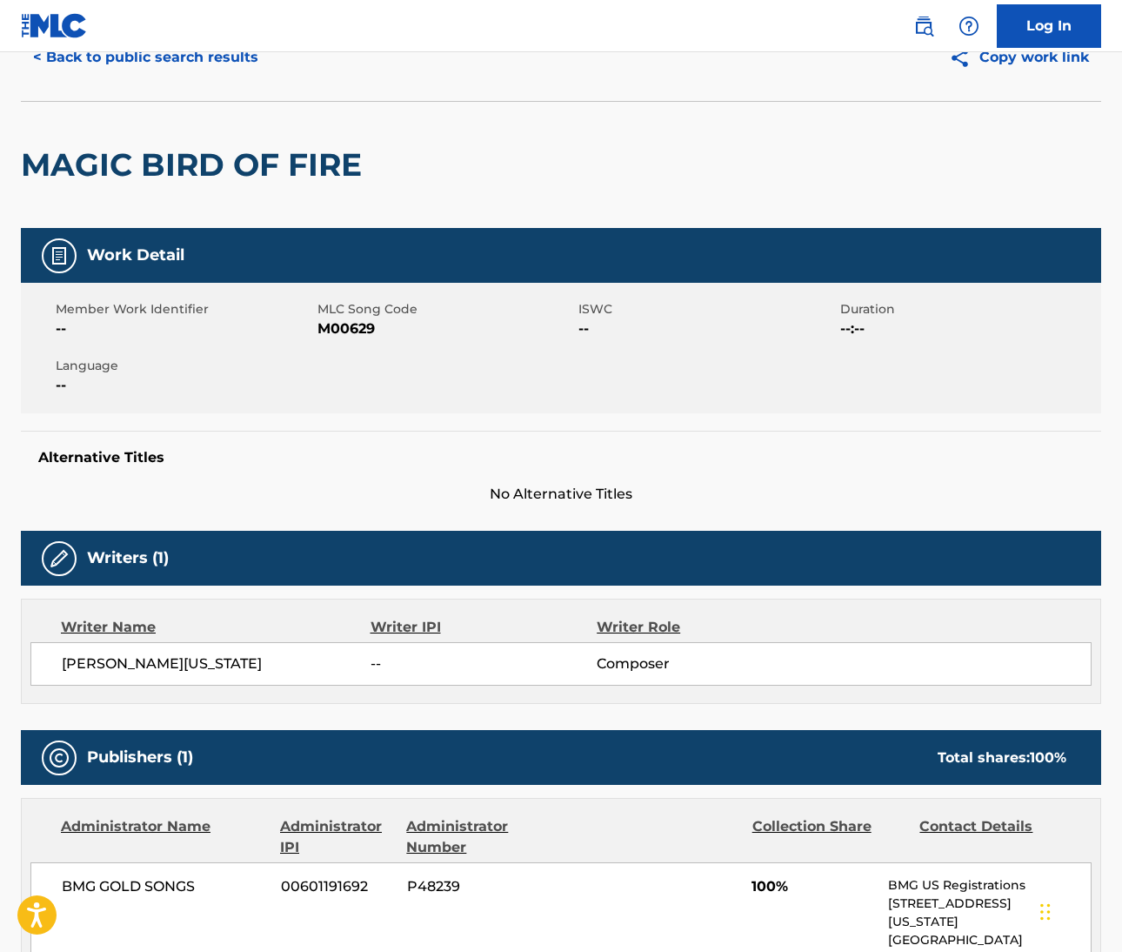
click at [78, 665] on span "[PERSON_NAME][US_STATE]" at bounding box center [216, 663] width 309 height 21
copy span "[PERSON_NAME]"
drag, startPoint x: 130, startPoint y: 661, endPoint x: 304, endPoint y: 666, distance: 174.9
click at [306, 666] on span "[PERSON_NAME][US_STATE]" at bounding box center [216, 663] width 309 height 21
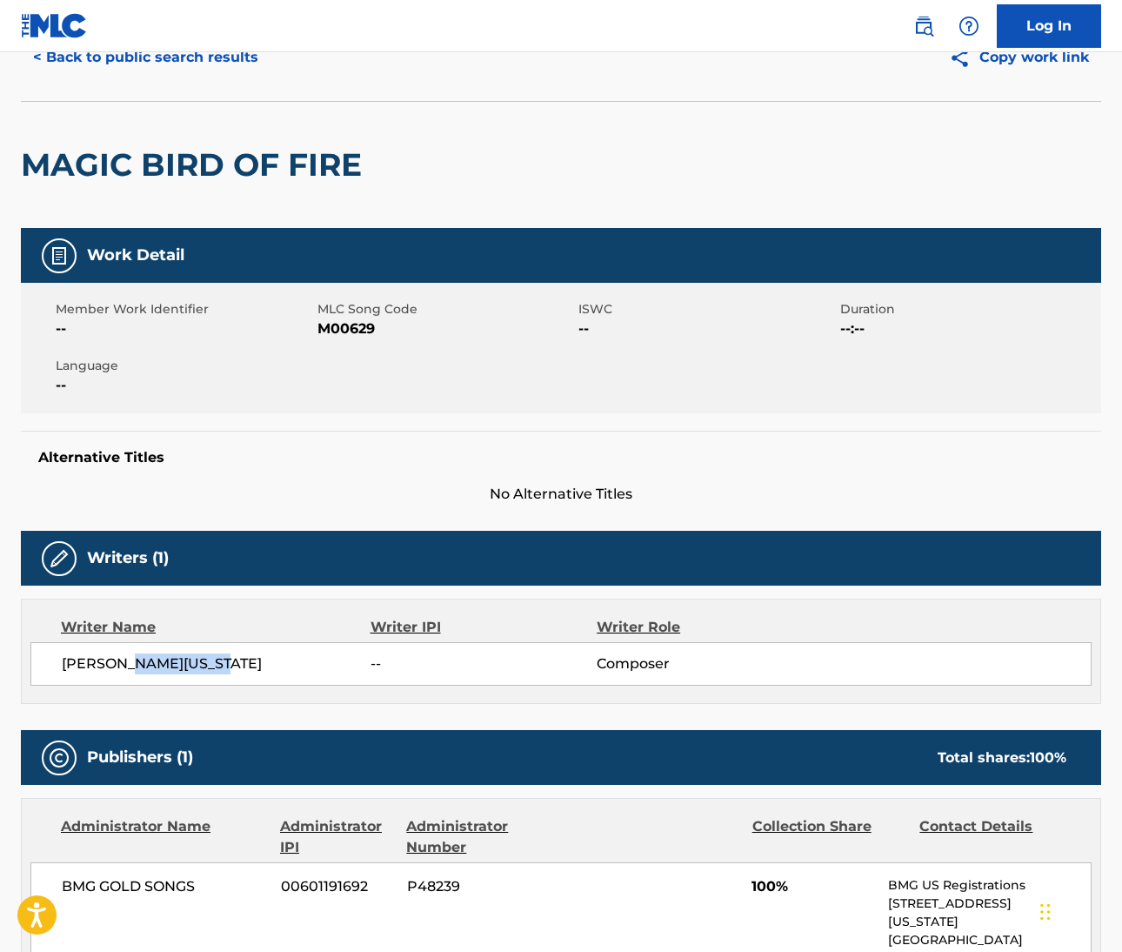
copy span "[US_STATE] JR."
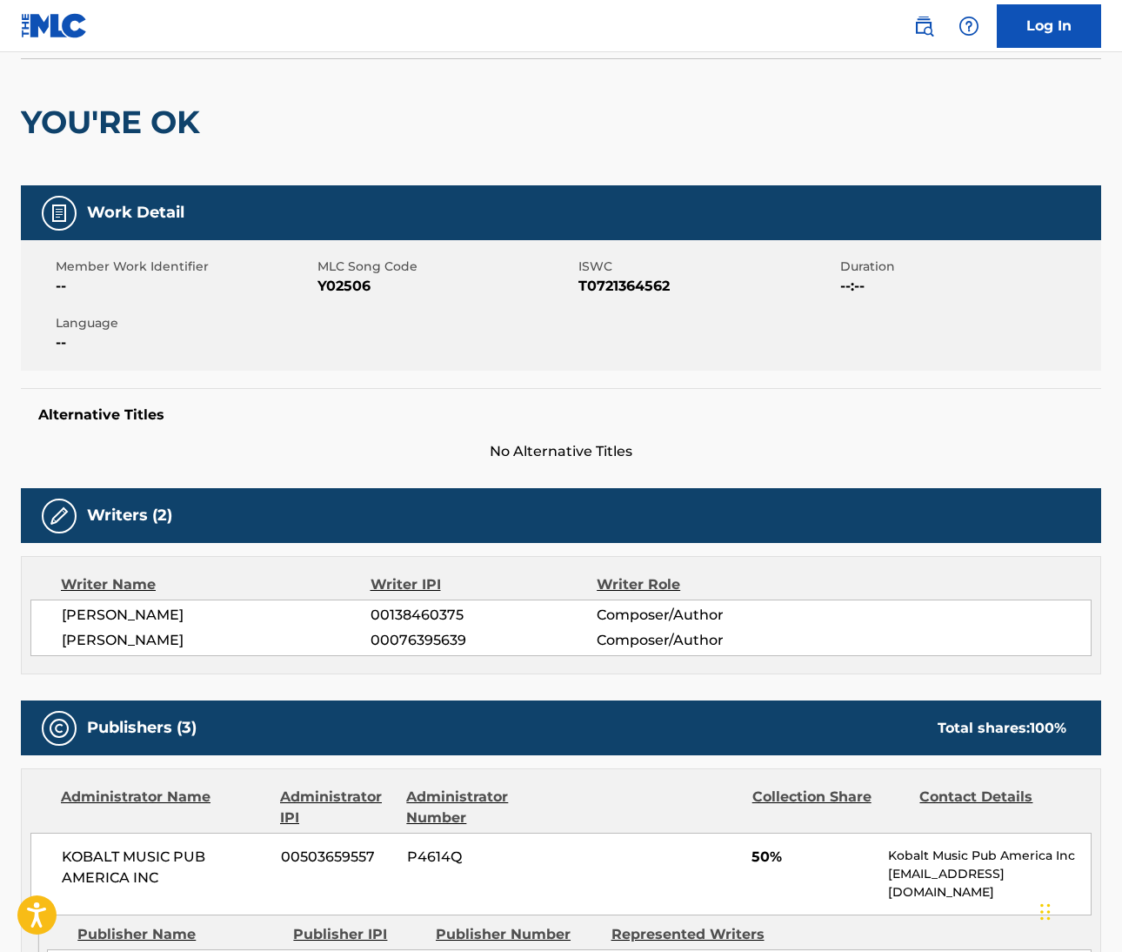
scroll to position [147, 0]
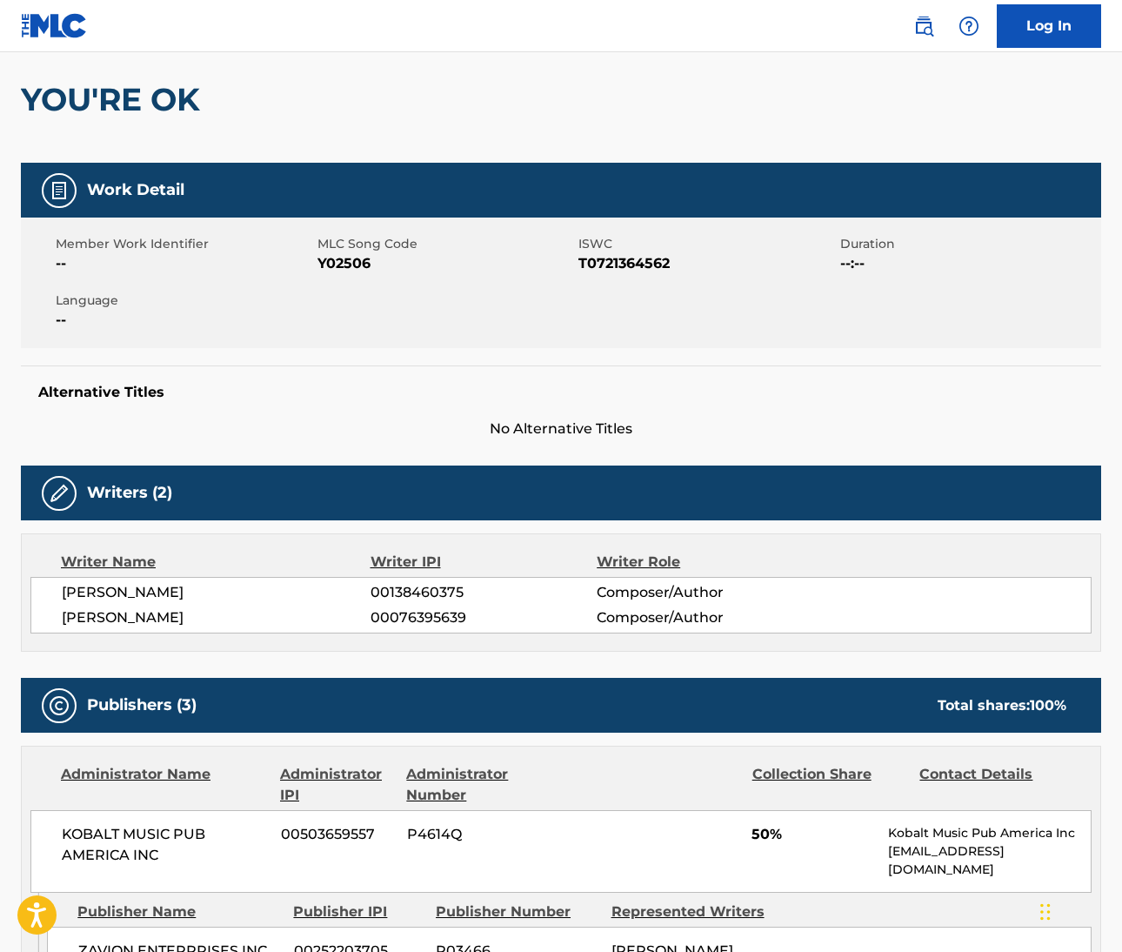
click at [57, 593] on div "KATHRYN DAWN LANG 00138460375 Composer/Author BENJAMIN MINK 00076395639 Compose…" at bounding box center [560, 605] width 1061 height 57
drag, startPoint x: 57, startPoint y: 593, endPoint x: 151, endPoint y: 595, distance: 94.8
click at [149, 591] on div "KATHRYN DAWN LANG 00138460375 Composer/Author BENJAMIN MINK 00076395639 Compose…" at bounding box center [560, 605] width 1061 height 57
click at [191, 591] on span "KATHRYN DAWN LANG" at bounding box center [216, 592] width 309 height 21
click at [190, 591] on span "KATHRYN DAWN LANG" at bounding box center [216, 592] width 309 height 21
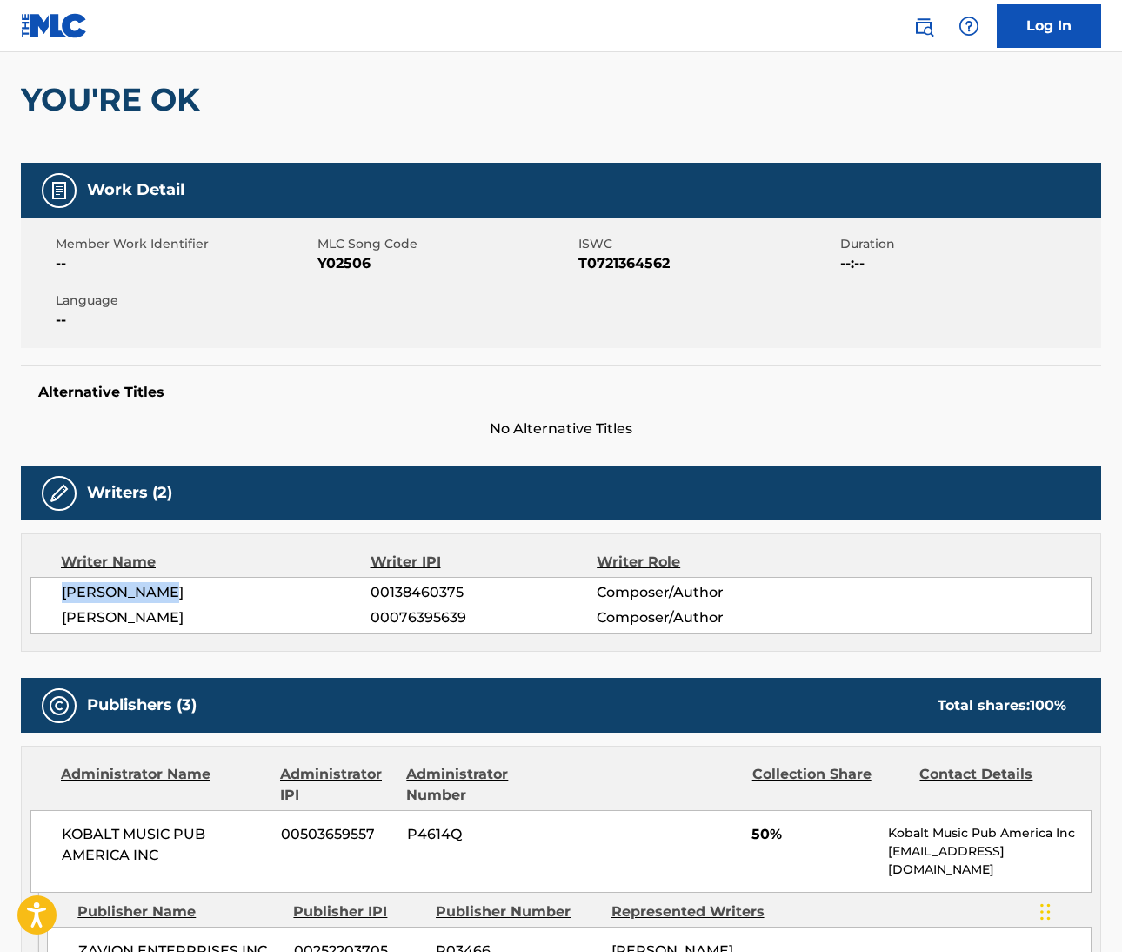
click at [87, 611] on span "BENJAMIN MINK" at bounding box center [216, 617] width 309 height 21
click at [164, 619] on span "BENJAMIN MINK" at bounding box center [216, 617] width 309 height 21
